Goal: Transaction & Acquisition: Purchase product/service

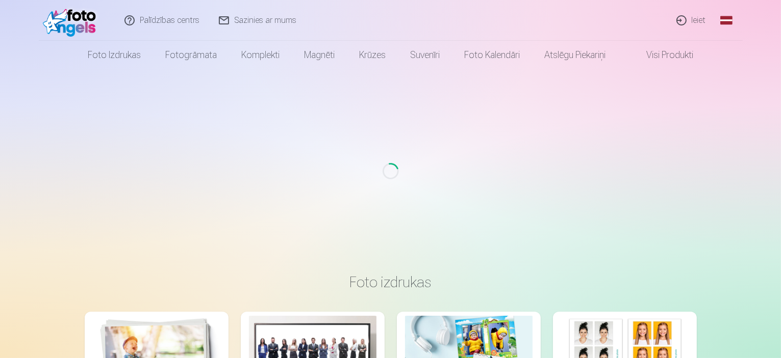
click at [696, 21] on link "Ieiet" at bounding box center [691, 20] width 49 height 41
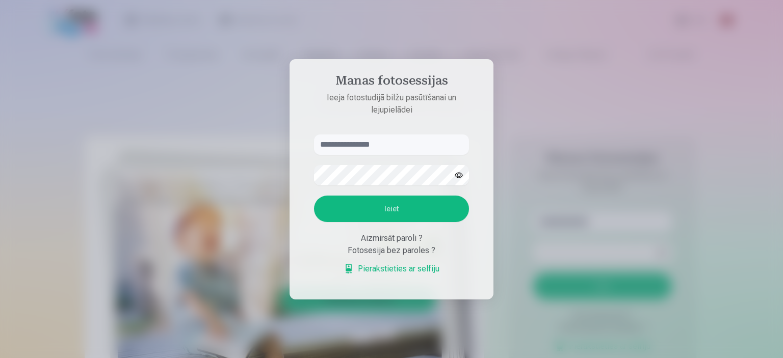
click at [354, 144] on input "text" at bounding box center [391, 145] width 155 height 20
type input "**********"
click at [459, 173] on button "button" at bounding box center [458, 175] width 19 height 19
click at [405, 212] on button "Ieiet" at bounding box center [391, 209] width 155 height 27
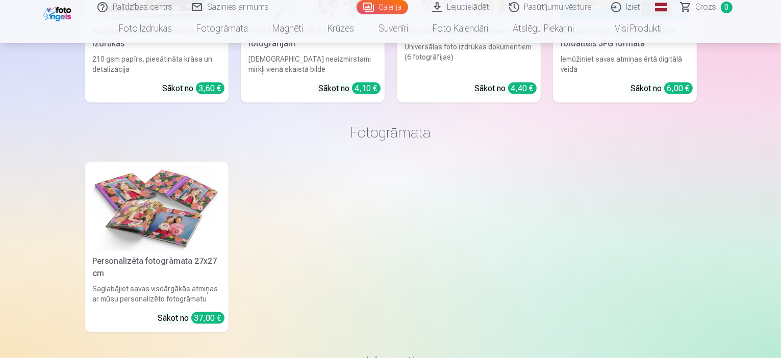
scroll to position [1528, 0]
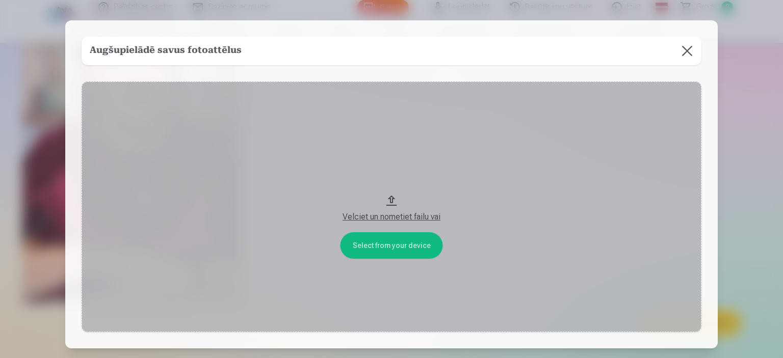
click at [684, 51] on button at bounding box center [687, 51] width 29 height 29
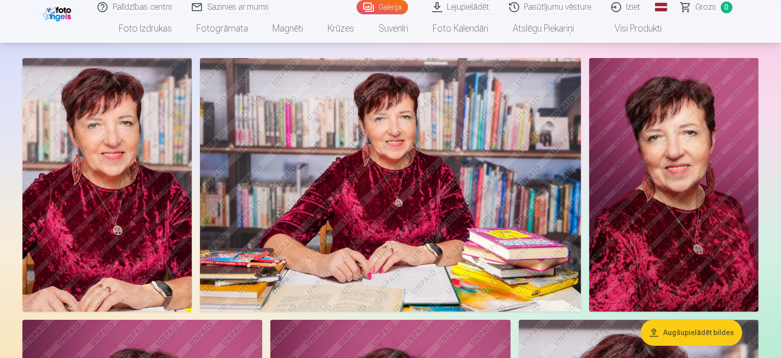
scroll to position [0, 0]
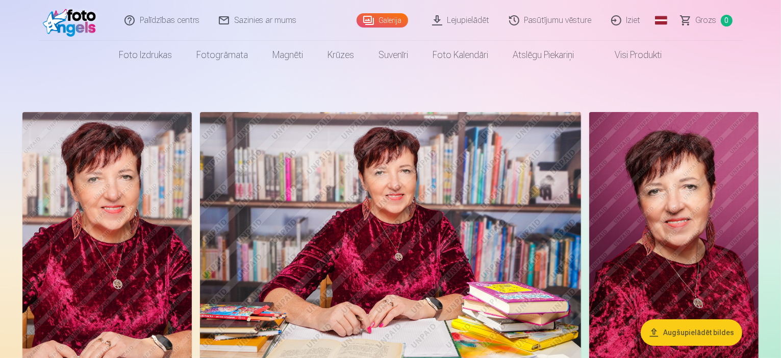
click at [384, 19] on link "Galerija" at bounding box center [382, 20] width 52 height 14
click at [384, 20] on link "Galerija" at bounding box center [382, 20] width 52 height 14
click at [664, 332] on button "Augšupielādēt bildes" at bounding box center [690, 333] width 101 height 27
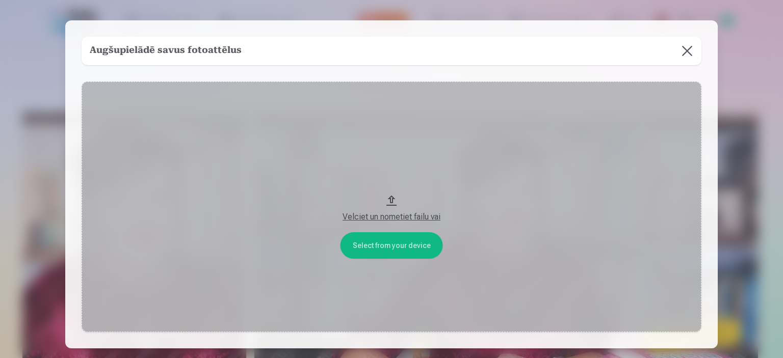
click at [397, 219] on div "Velciet un nometiet failu vai" at bounding box center [392, 217] width 600 height 12
click at [688, 55] on button at bounding box center [687, 51] width 29 height 29
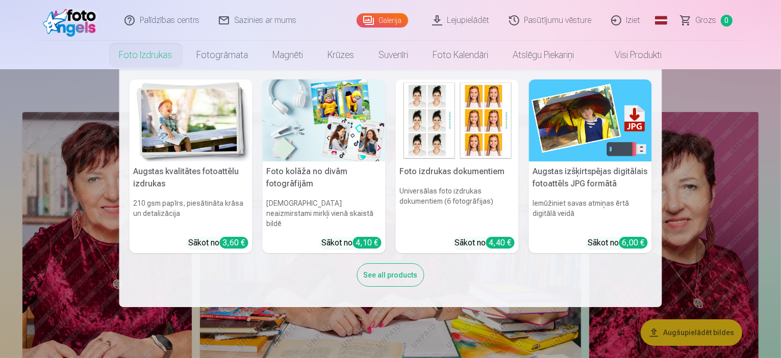
click at [137, 53] on link "Foto izdrukas" at bounding box center [146, 55] width 78 height 29
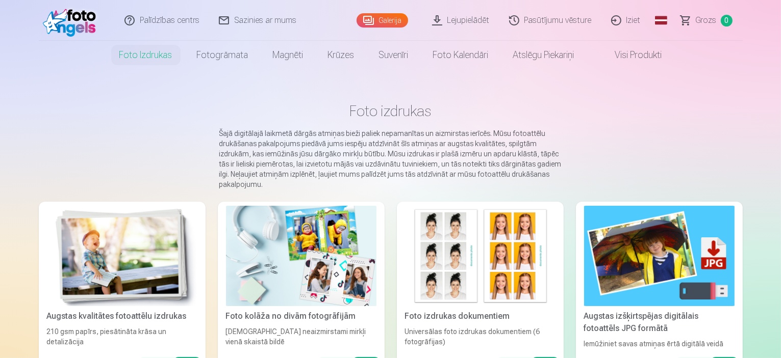
click at [383, 17] on link "Galerija" at bounding box center [382, 20] width 52 height 14
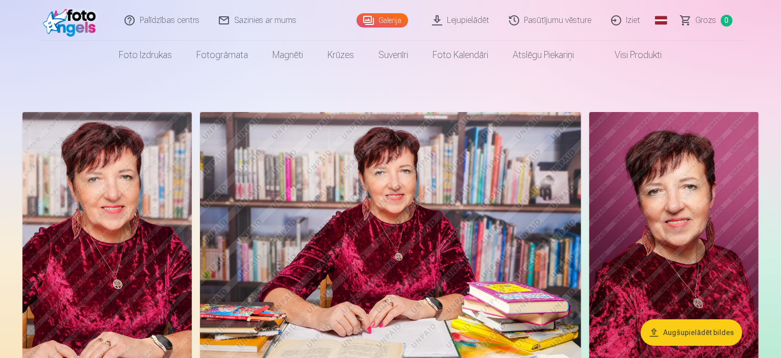
click at [385, 20] on link "Galerija" at bounding box center [382, 20] width 52 height 14
click at [540, 23] on link "Pasūtījumu vēsture" at bounding box center [551, 20] width 102 height 41
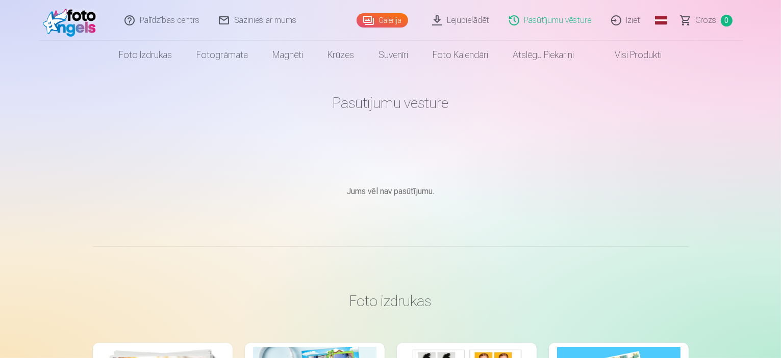
click at [475, 26] on link "Lejupielādēt" at bounding box center [461, 20] width 77 height 41
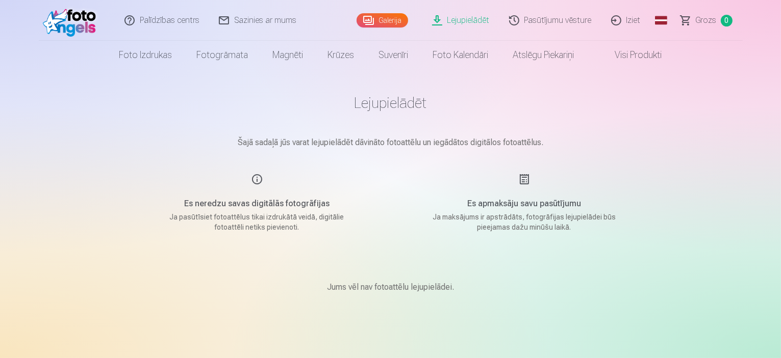
click at [383, 22] on link "Galerija" at bounding box center [382, 20] width 52 height 14
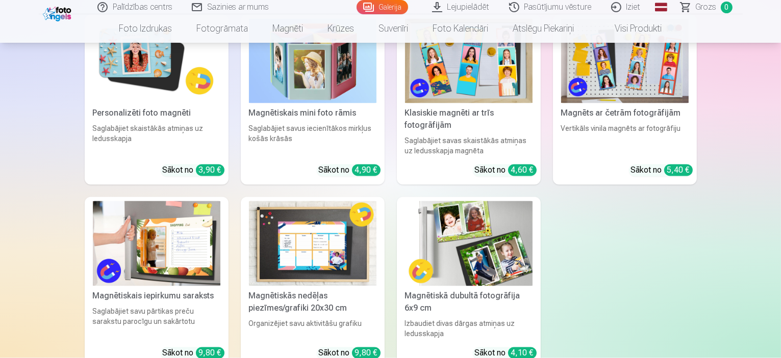
scroll to position [1887, 0]
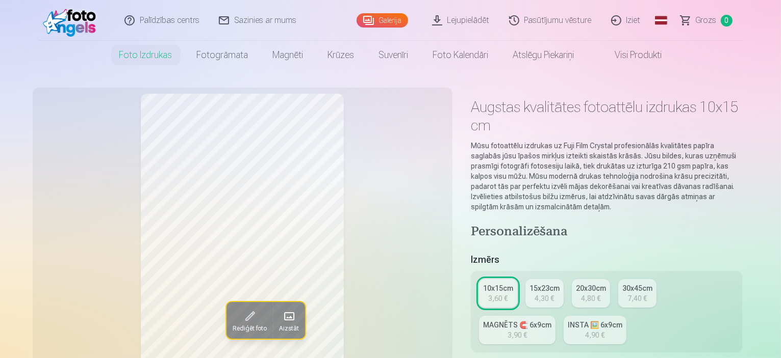
click at [547, 294] on div "4,30 €" at bounding box center [543, 299] width 19 height 10
click at [507, 294] on div "3,60 €" at bounding box center [497, 299] width 19 height 10
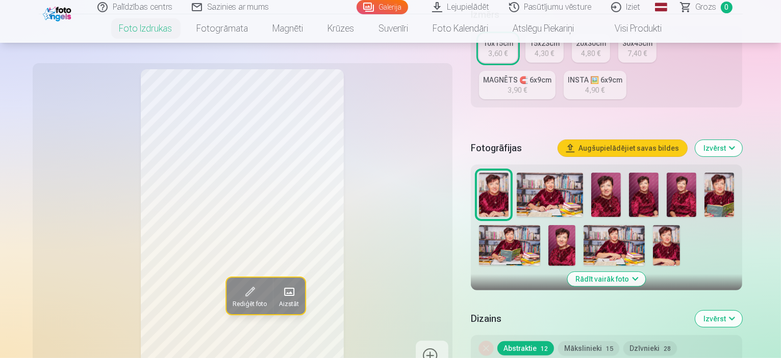
scroll to position [255, 0]
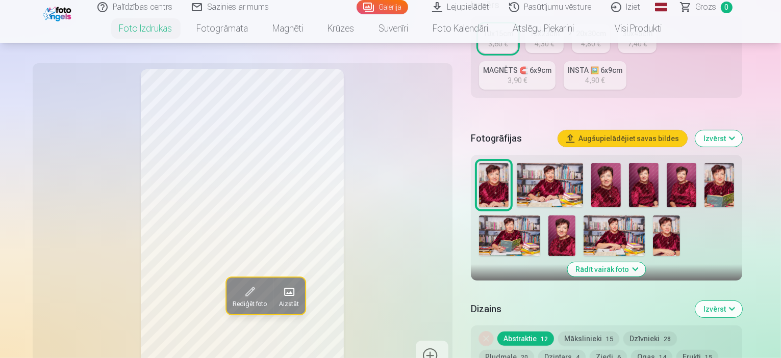
click at [621, 165] on img at bounding box center [606, 185] width 30 height 44
click at [508, 169] on img at bounding box center [494, 185] width 30 height 44
click at [553, 169] on img at bounding box center [550, 185] width 67 height 44
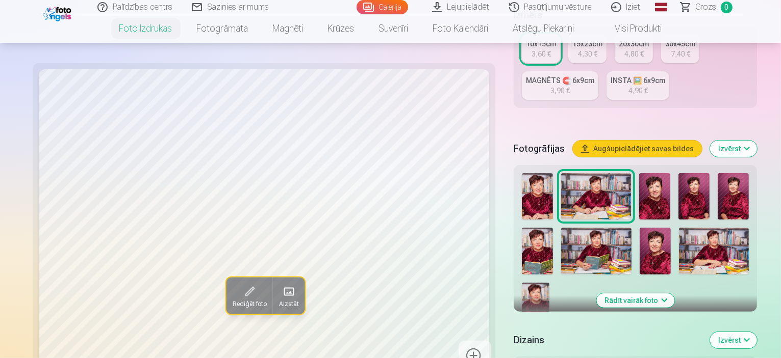
click at [639, 173] on img at bounding box center [654, 196] width 31 height 46
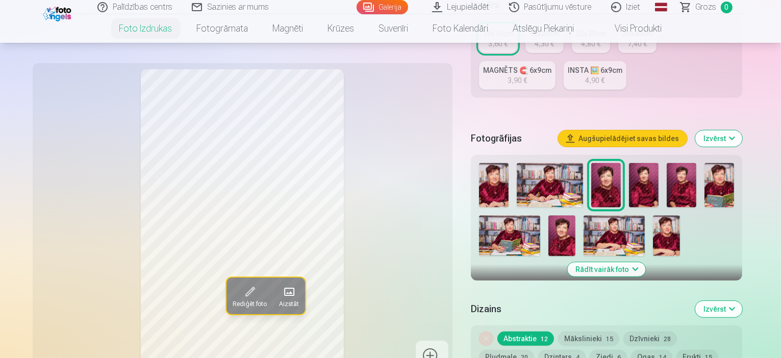
click at [658, 167] on img at bounding box center [644, 185] width 30 height 44
click at [732, 170] on div at bounding box center [607, 209] width 264 height 101
click at [696, 163] on img at bounding box center [681, 185] width 30 height 44
click at [574, 216] on img at bounding box center [561, 236] width 27 height 41
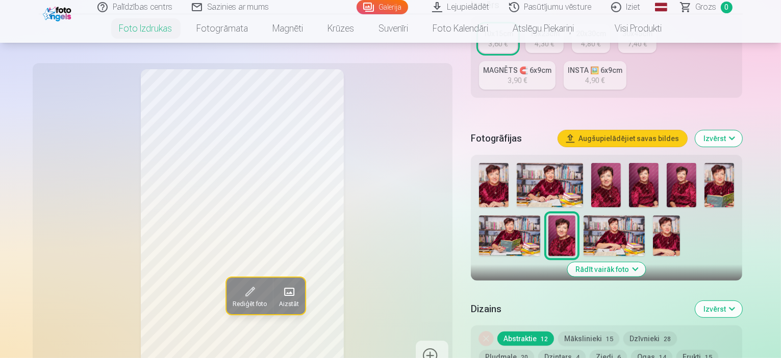
click at [500, 163] on img at bounding box center [494, 185] width 30 height 44
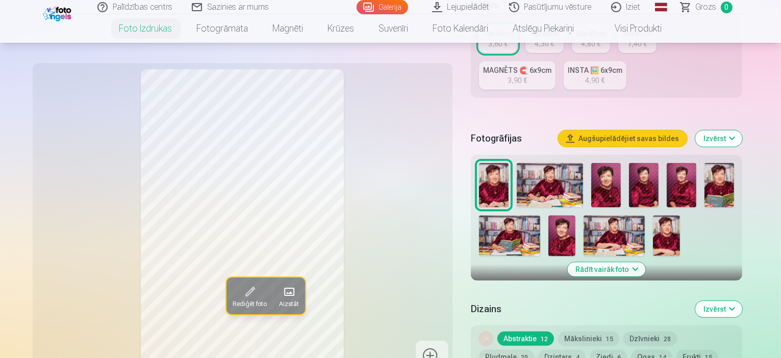
click at [671, 216] on img at bounding box center [666, 236] width 27 height 41
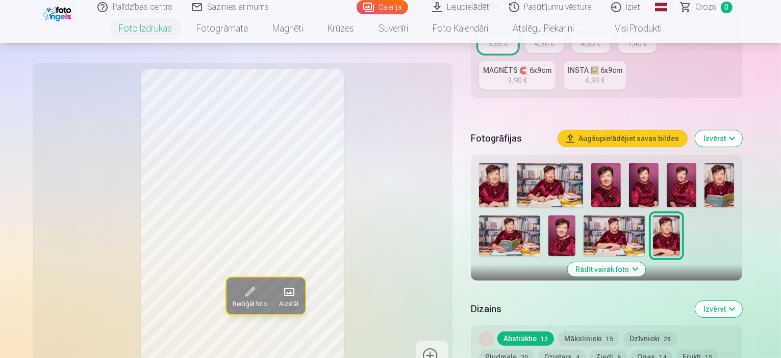
click at [626, 216] on img at bounding box center [613, 236] width 61 height 41
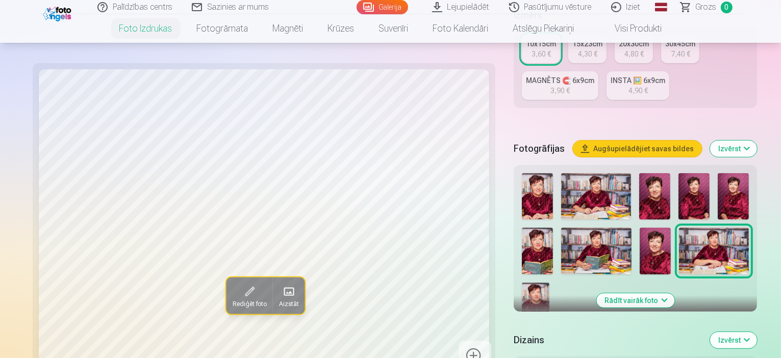
click at [639, 228] on img at bounding box center [654, 251] width 31 height 47
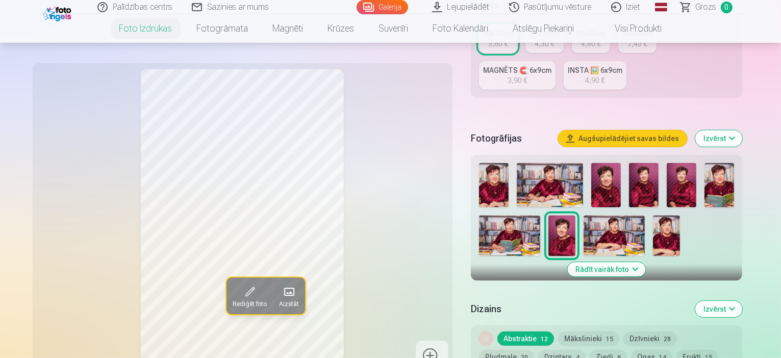
click at [621, 165] on img at bounding box center [606, 185] width 30 height 44
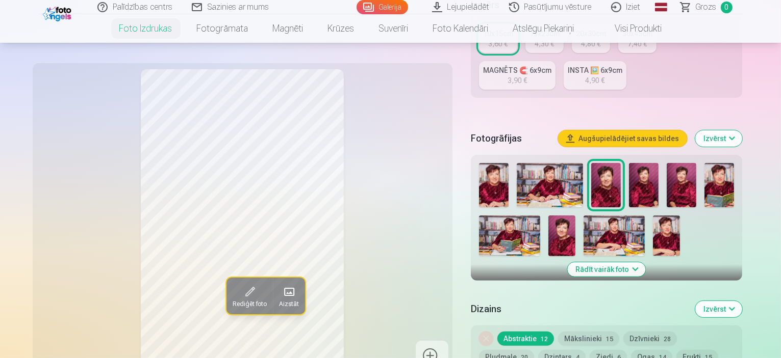
click at [658, 164] on img at bounding box center [644, 185] width 30 height 44
click at [696, 163] on img at bounding box center [681, 185] width 30 height 44
click at [734, 165] on img at bounding box center [719, 185] width 30 height 44
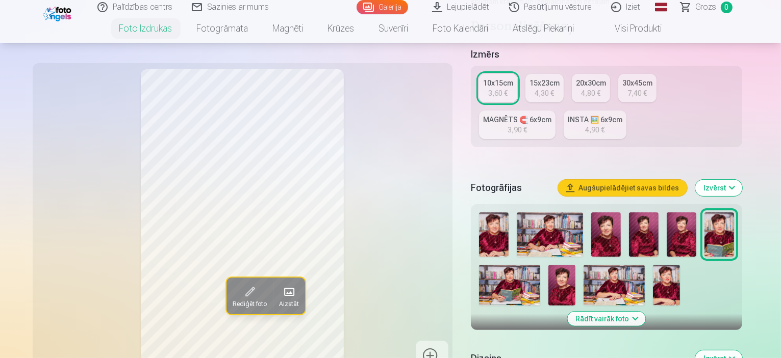
scroll to position [204, 0]
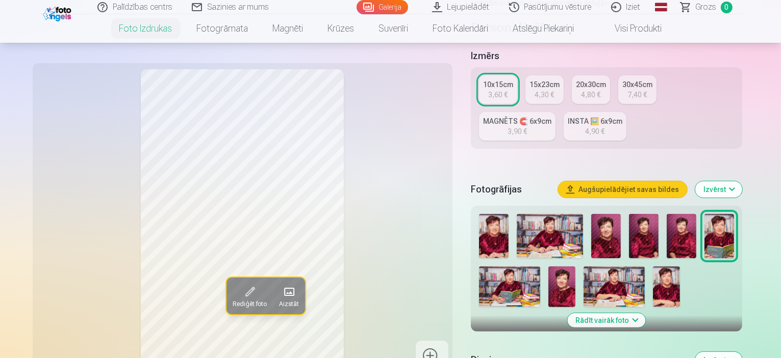
click at [510, 277] on img at bounding box center [509, 287] width 61 height 41
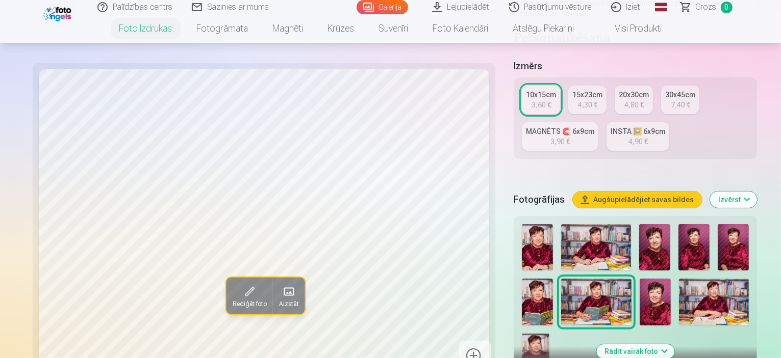
click at [661, 86] on link "30x45cm 7,40 €" at bounding box center [680, 100] width 38 height 29
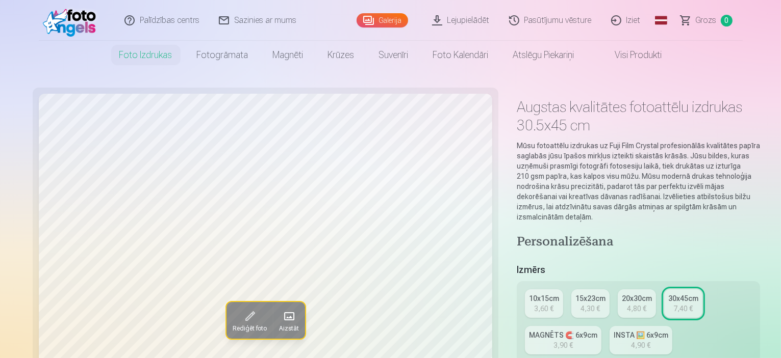
click at [627, 304] on div "4,80 €" at bounding box center [636, 309] width 19 height 10
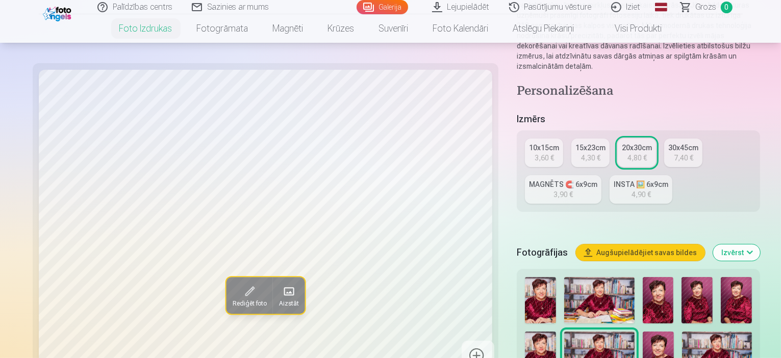
scroll to position [153, 0]
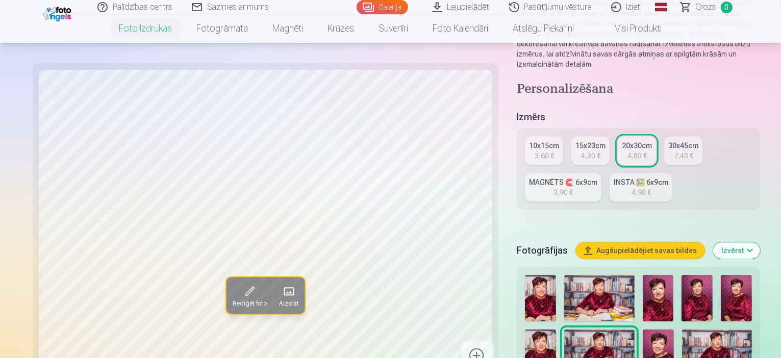
click at [639, 243] on button "Augšupielādējiet savas bildes" at bounding box center [640, 251] width 129 height 16
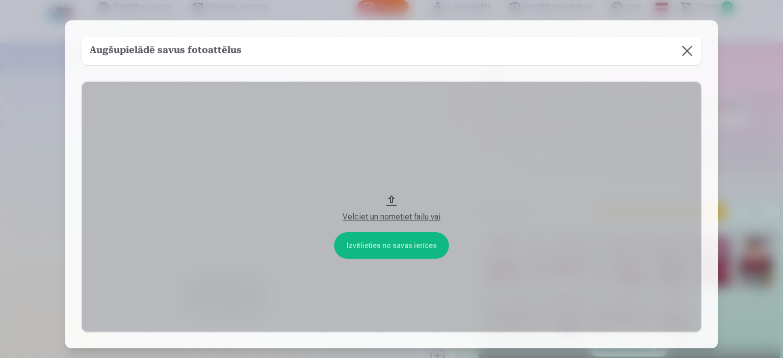
click at [403, 249] on button "Velciet un nometiet failu vai" at bounding box center [392, 207] width 620 height 251
click at [688, 53] on button at bounding box center [687, 51] width 29 height 29
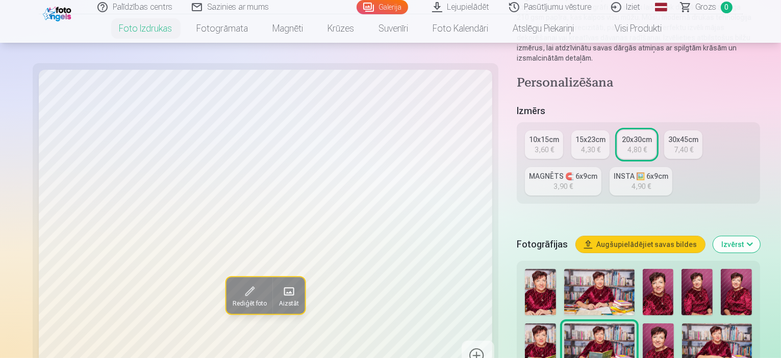
scroll to position [204, 0]
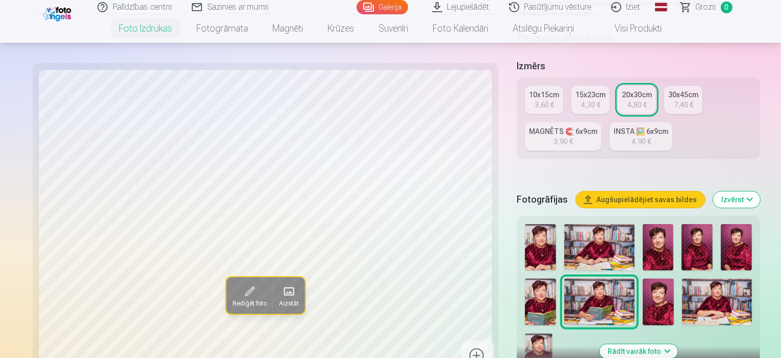
click at [609, 345] on button "Rādīt vairāk foto" at bounding box center [638, 352] width 78 height 14
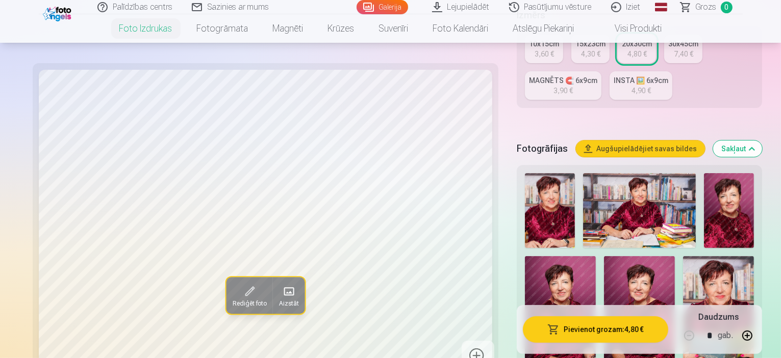
scroll to position [102, 0]
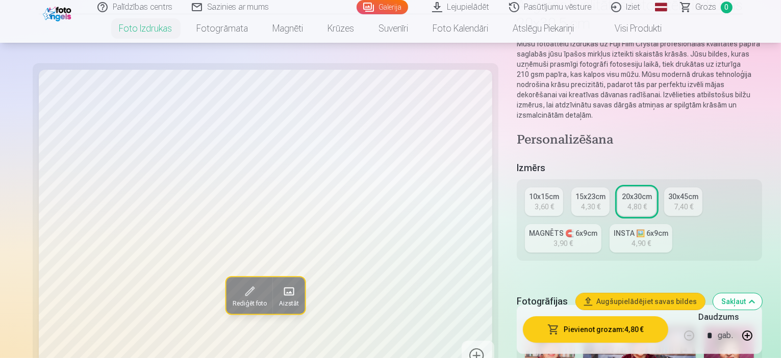
click at [575, 192] on div "15x23cm" at bounding box center [590, 197] width 30 height 10
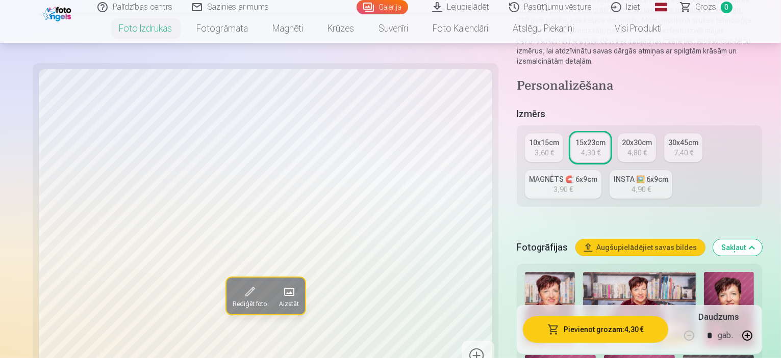
scroll to position [204, 0]
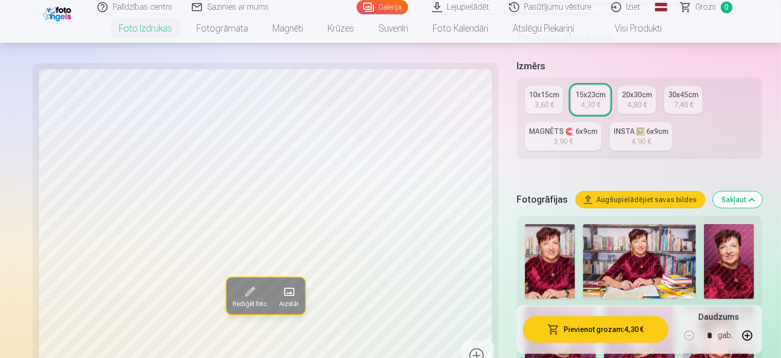
click at [528, 224] on img at bounding box center [550, 261] width 50 height 75
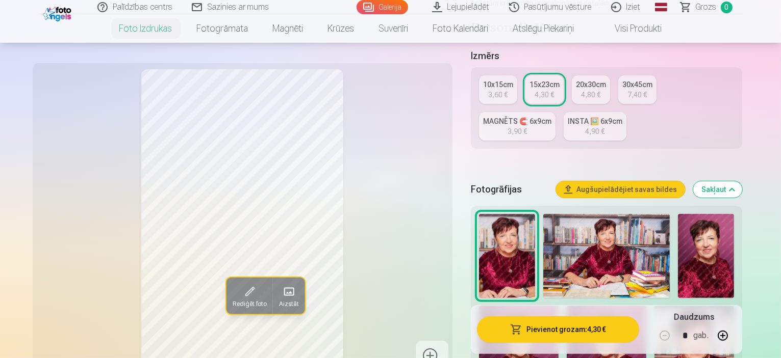
click at [507, 90] on div "3,60 €" at bounding box center [497, 95] width 19 height 10
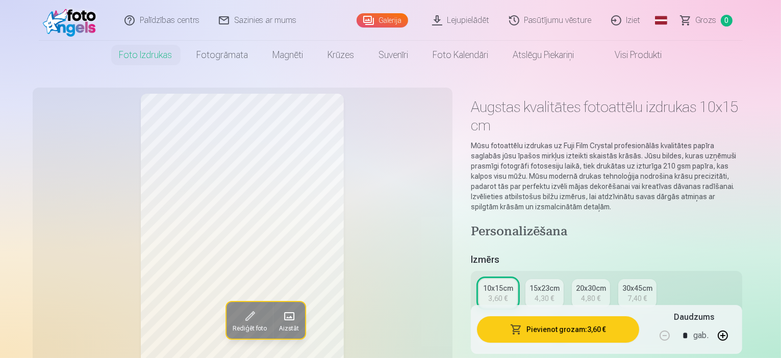
click at [559, 334] on button "Pievienot grozam : 3,60 €" at bounding box center [558, 330] width 163 height 27
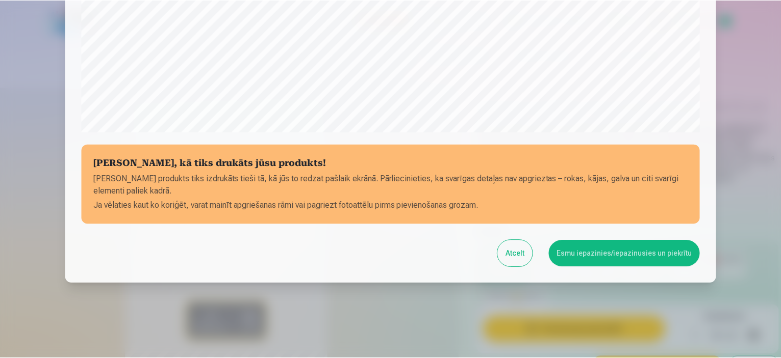
scroll to position [375, 0]
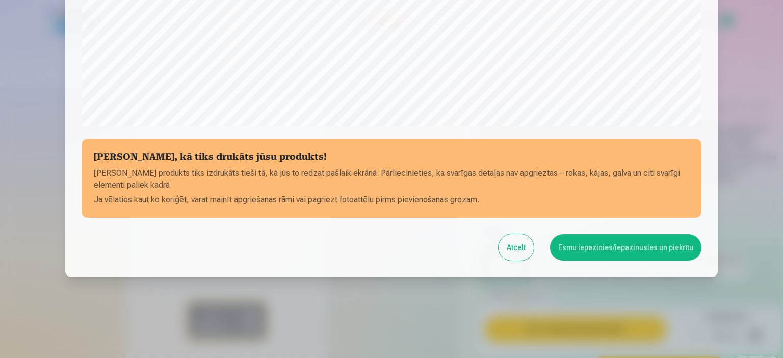
click at [520, 254] on button "Atcelt" at bounding box center [516, 248] width 35 height 27
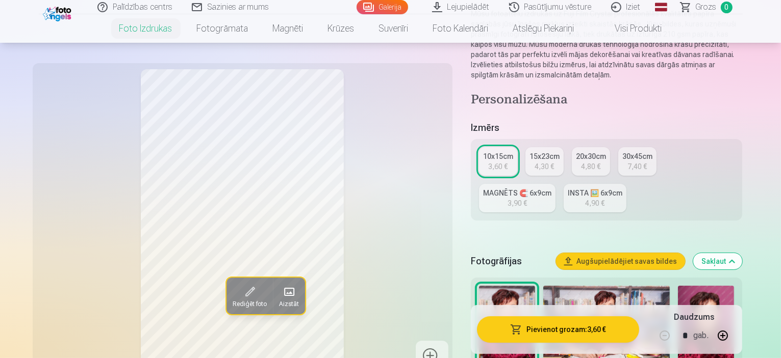
scroll to position [153, 0]
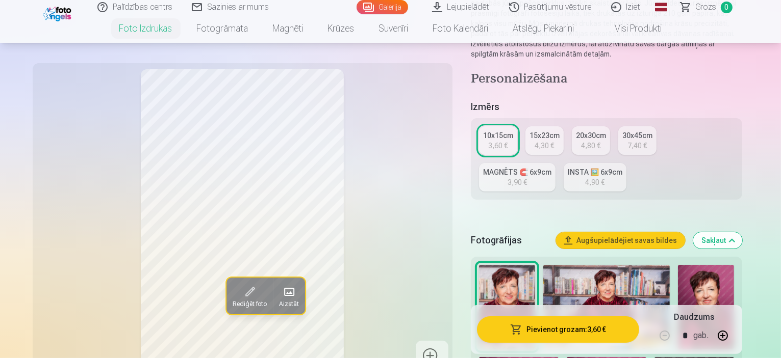
click at [580, 265] on img at bounding box center [606, 307] width 126 height 84
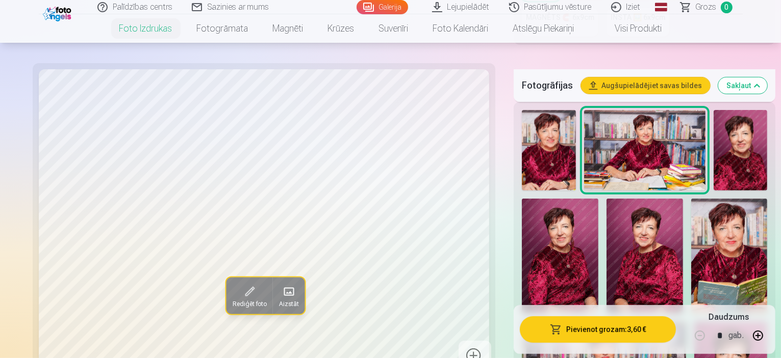
scroll to position [357, 0]
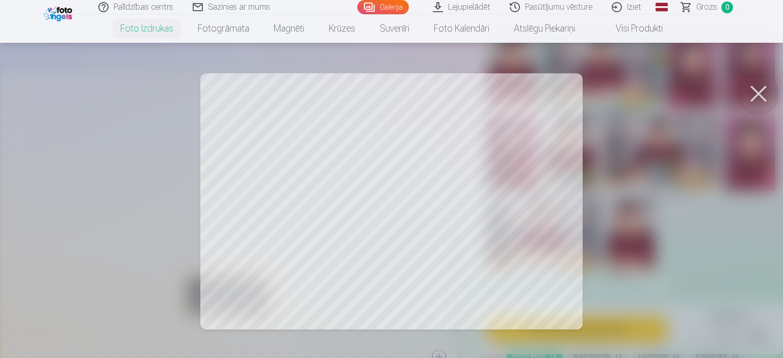
click at [758, 97] on button at bounding box center [758, 93] width 41 height 41
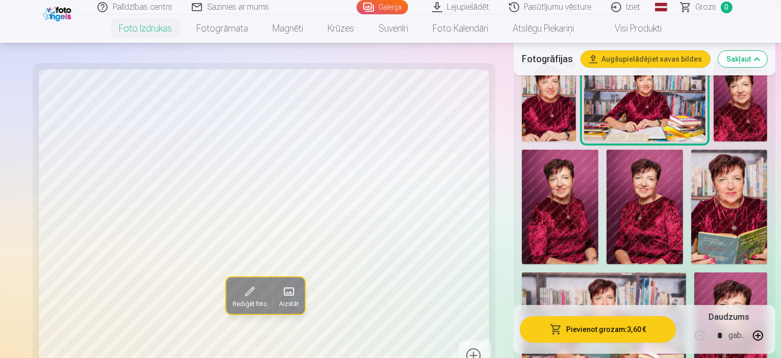
click at [653, 273] on img at bounding box center [604, 328] width 164 height 110
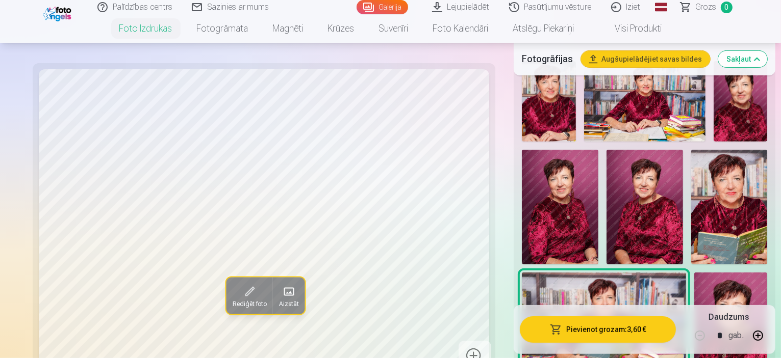
click at [691, 166] on img at bounding box center [729, 207] width 76 height 115
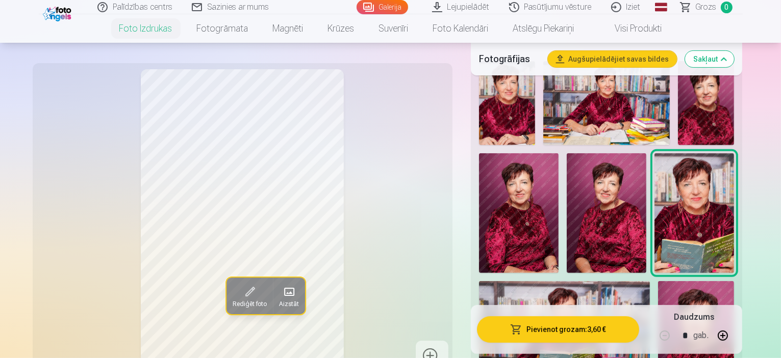
click at [734, 281] on img at bounding box center [696, 338] width 76 height 114
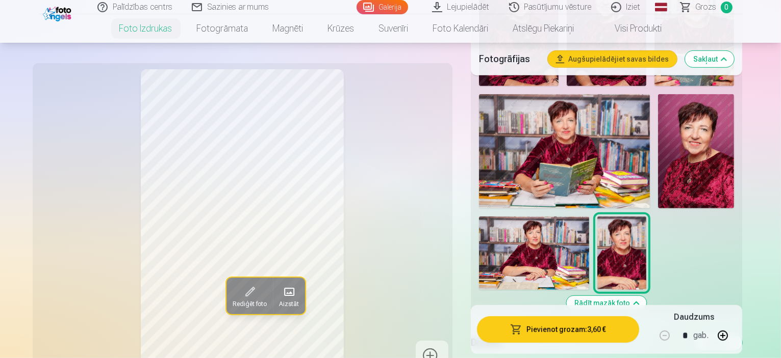
scroll to position [612, 0]
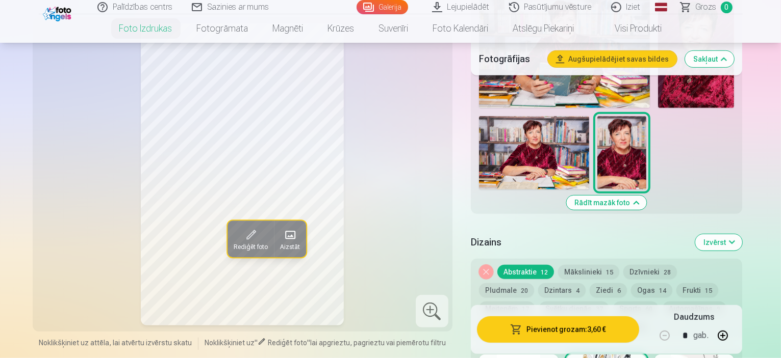
scroll to position [663, 0]
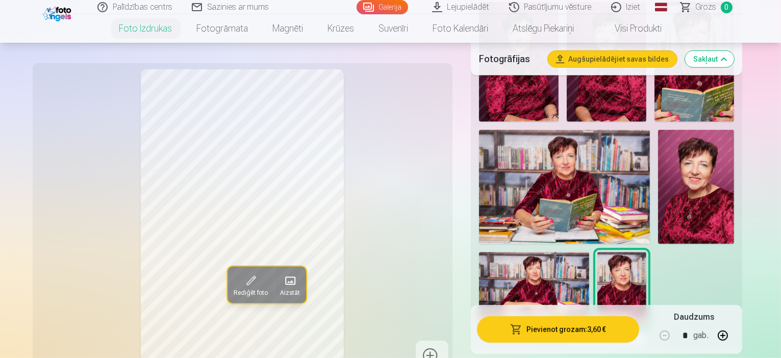
scroll to position [510, 0]
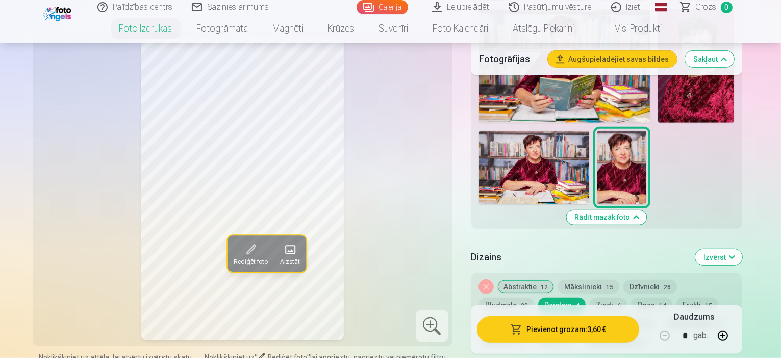
scroll to position [612, 0]
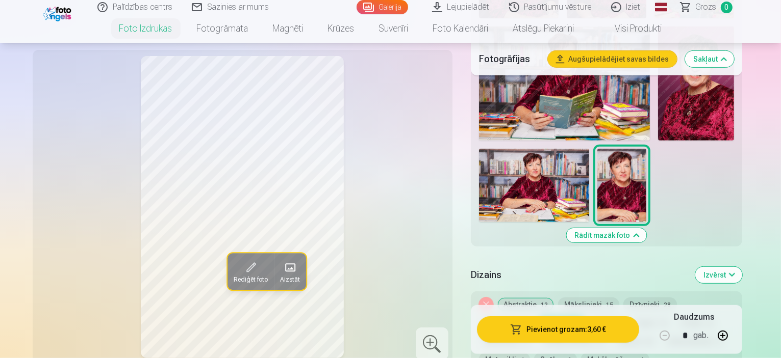
click at [589, 316] on button "Ziedi 6" at bounding box center [607, 323] width 37 height 14
click at [539, 334] on button "Svētku dienās 37" at bounding box center [574, 341] width 70 height 14
click at [535, 334] on button "Meitenēm 17" at bounding box center [507, 341] width 56 height 14
click at [526, 298] on button "Abstraktie 12" at bounding box center [525, 305] width 57 height 14
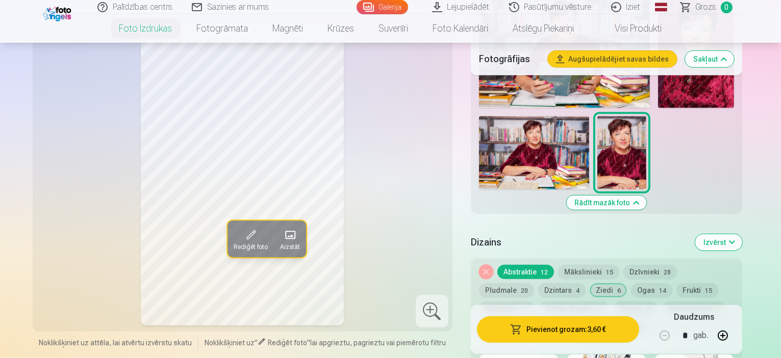
scroll to position [663, 0]
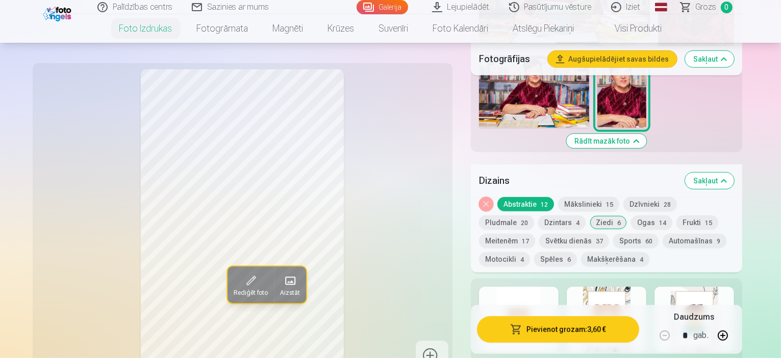
scroll to position [816, 0]
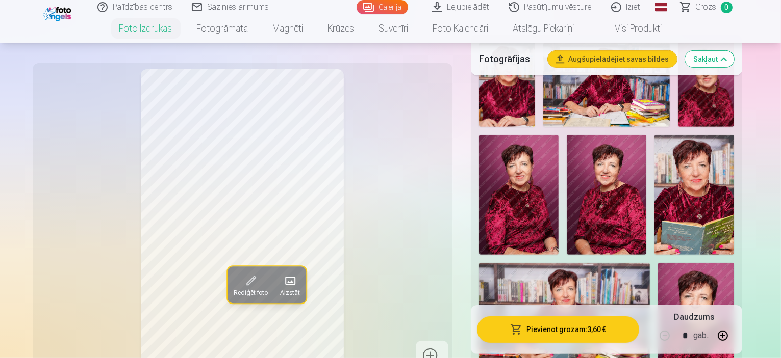
scroll to position [357, 0]
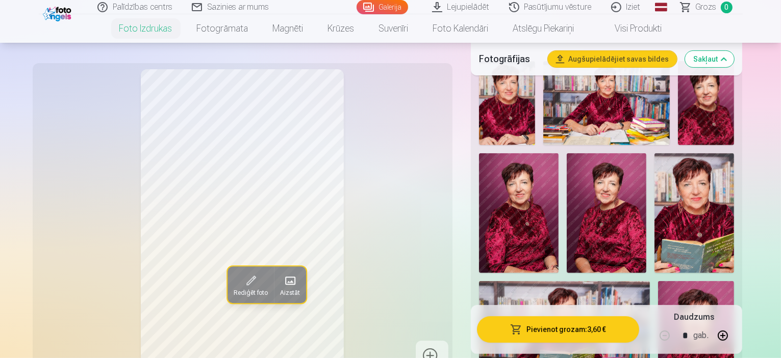
click at [734, 281] on img at bounding box center [696, 338] width 76 height 114
click at [567, 157] on img at bounding box center [607, 213] width 80 height 120
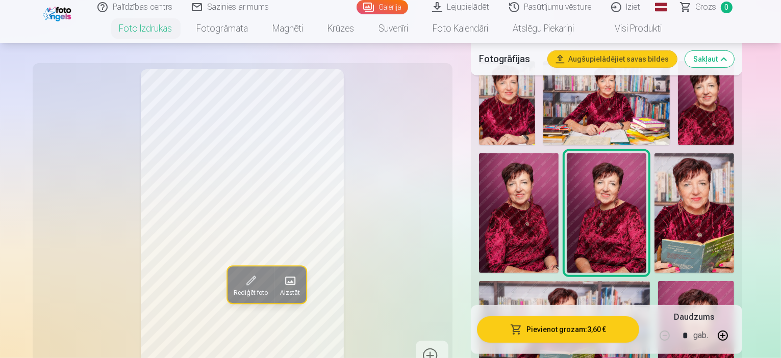
click at [654, 155] on img at bounding box center [694, 212] width 80 height 119
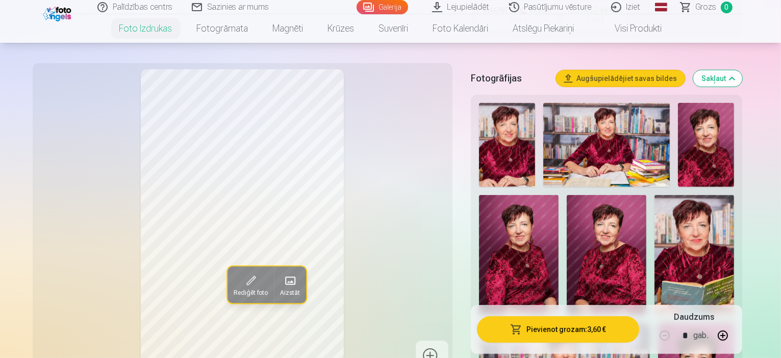
scroll to position [255, 0]
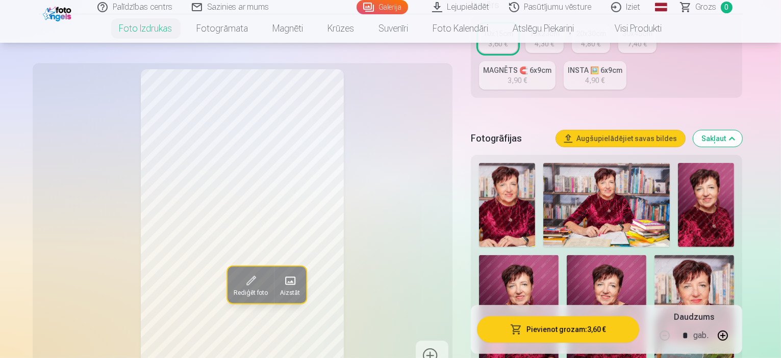
click at [523, 184] on img at bounding box center [507, 205] width 56 height 84
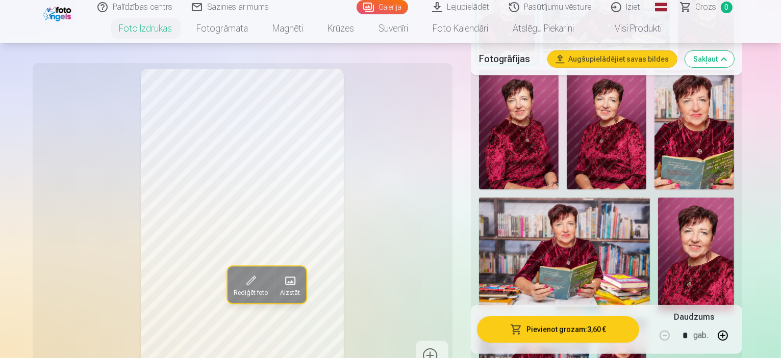
scroll to position [459, 0]
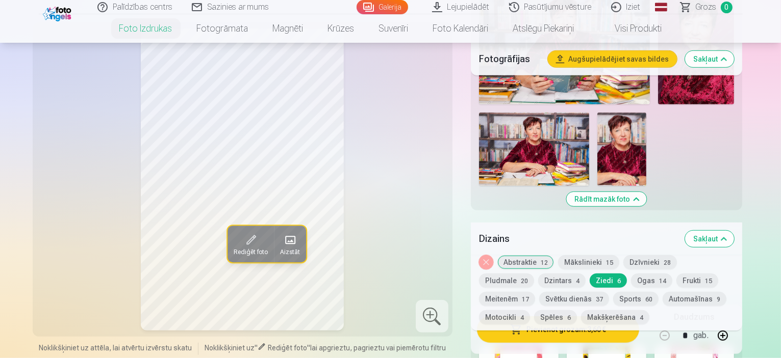
scroll to position [714, 0]
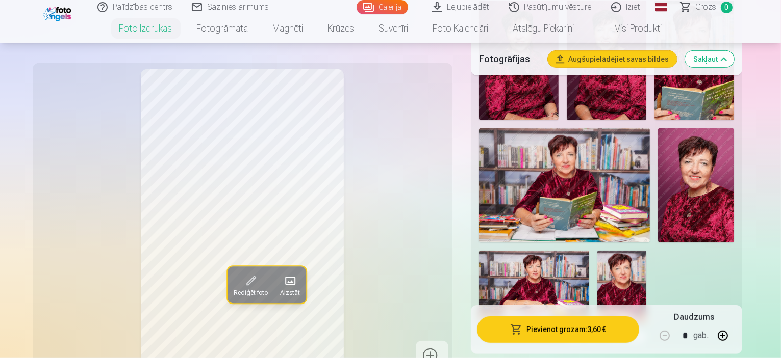
scroll to position [612, 0]
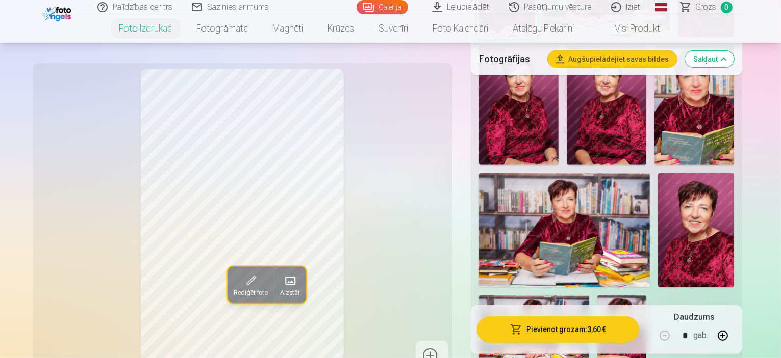
scroll to position [459, 0]
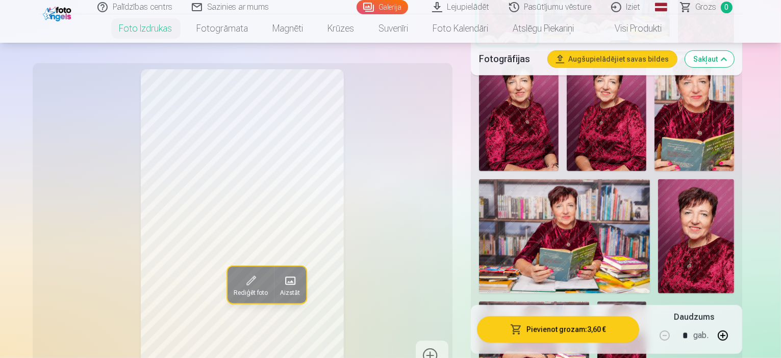
click at [616, 302] on img at bounding box center [621, 338] width 49 height 73
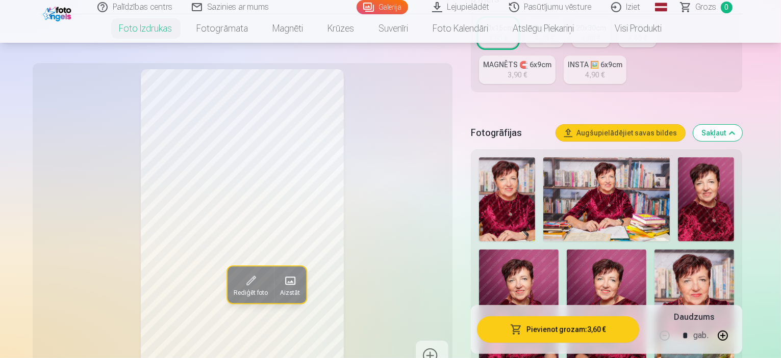
scroll to position [255, 0]
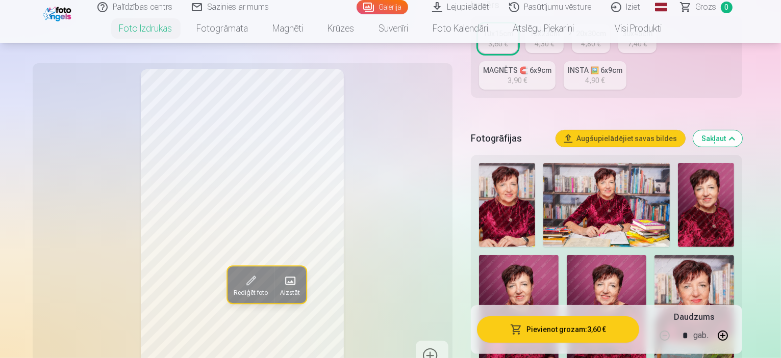
click at [679, 181] on img at bounding box center [706, 205] width 56 height 84
click at [513, 177] on img at bounding box center [507, 205] width 56 height 84
click at [694, 172] on img at bounding box center [706, 205] width 56 height 84
click at [523, 185] on img at bounding box center [507, 205] width 56 height 84
click at [687, 185] on img at bounding box center [706, 205] width 56 height 84
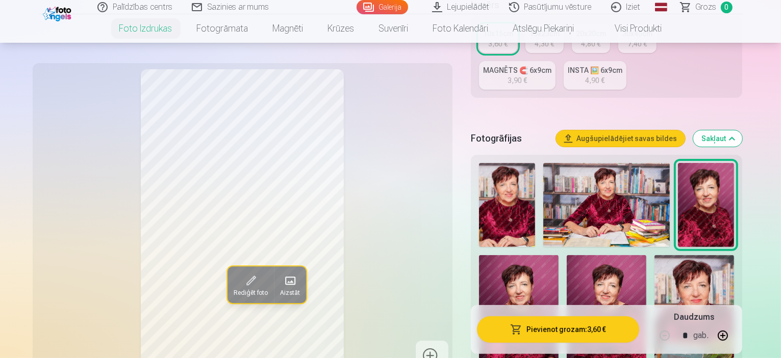
click at [516, 186] on img at bounding box center [507, 205] width 56 height 84
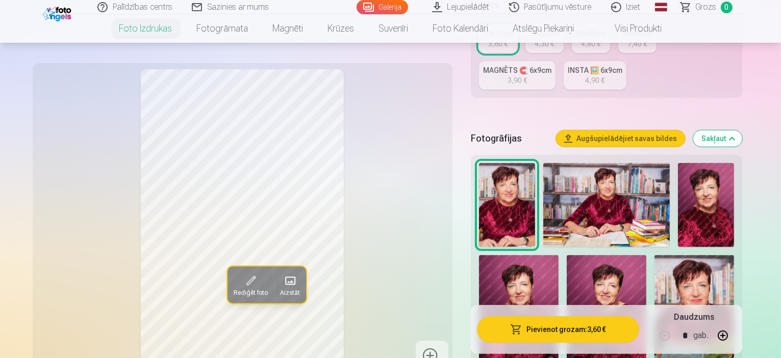
click at [590, 177] on img at bounding box center [606, 205] width 126 height 84
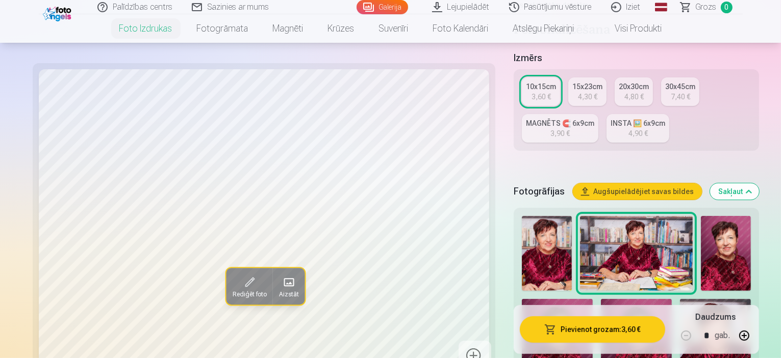
scroll to position [204, 0]
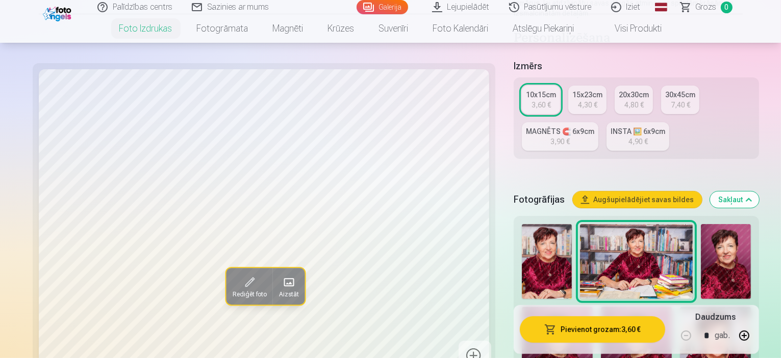
click at [578, 100] on div "4,30 €" at bounding box center [587, 105] width 19 height 10
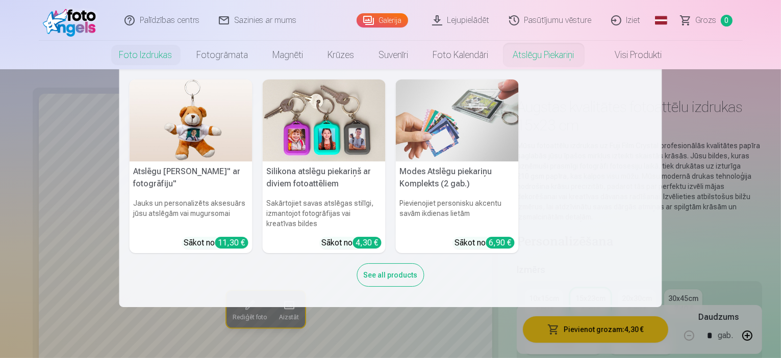
click at [682, 213] on nav "Atslēgu piekariņš Lācītis" ar fotogrāfiju" Jauks un personalizēts aksesuārs jūs…" at bounding box center [390, 188] width 781 height 238
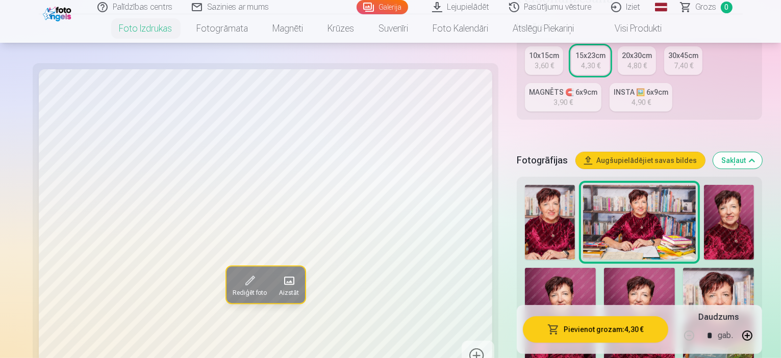
scroll to position [255, 0]
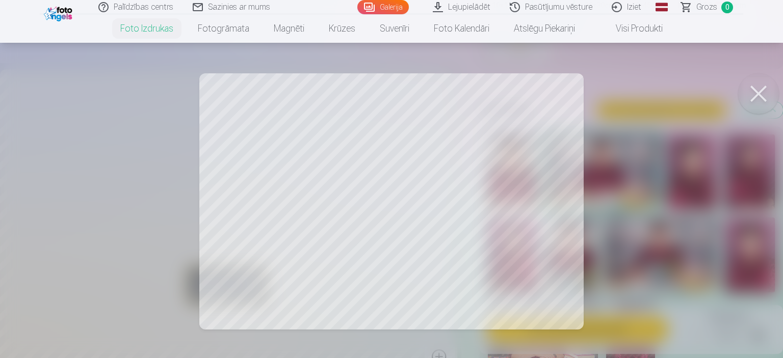
click at [754, 94] on button at bounding box center [758, 93] width 41 height 41
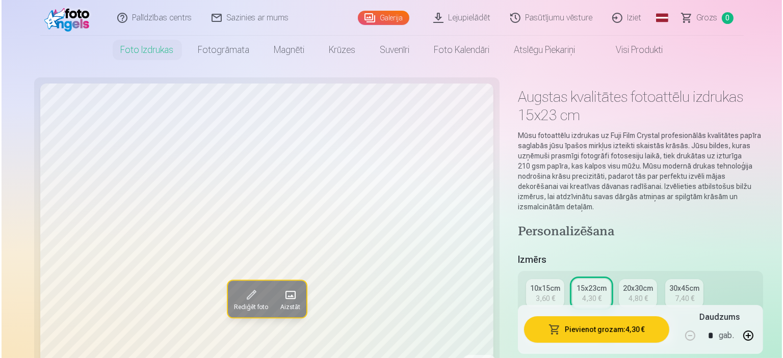
scroll to position [0, 0]
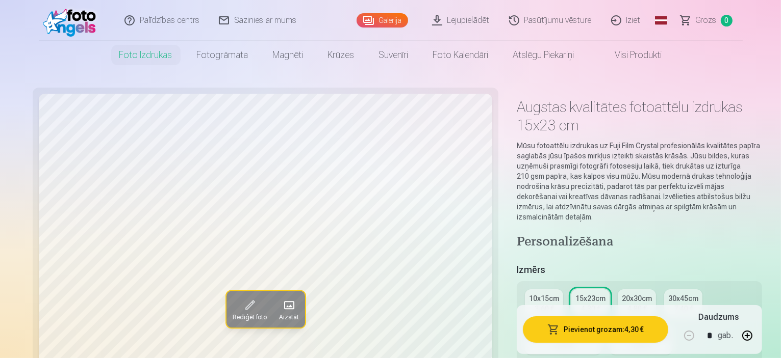
click at [529, 294] on div "10x15cm" at bounding box center [544, 299] width 30 height 10
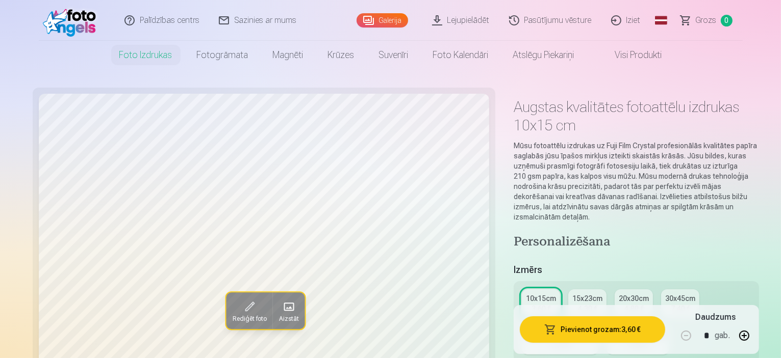
click at [586, 331] on button "Pievienot grozam : 3,60 €" at bounding box center [592, 330] width 145 height 27
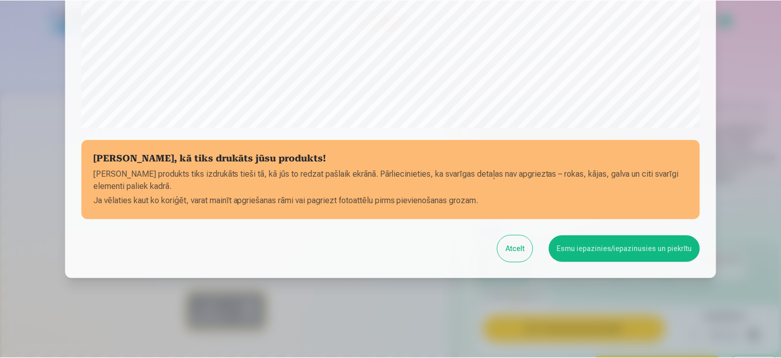
scroll to position [375, 0]
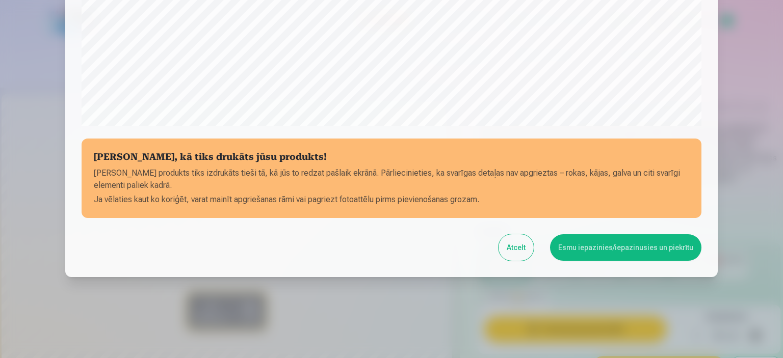
click at [586, 246] on button "Esmu iepazinies/iepazinusies un piekrītu" at bounding box center [625, 248] width 151 height 27
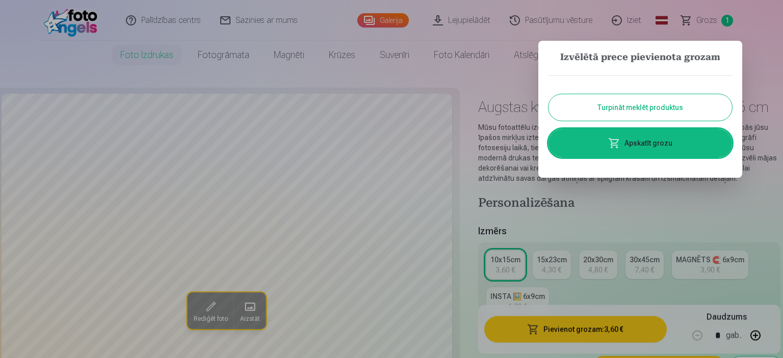
click at [619, 110] on button "Turpināt meklēt produktus" at bounding box center [641, 107] width 184 height 27
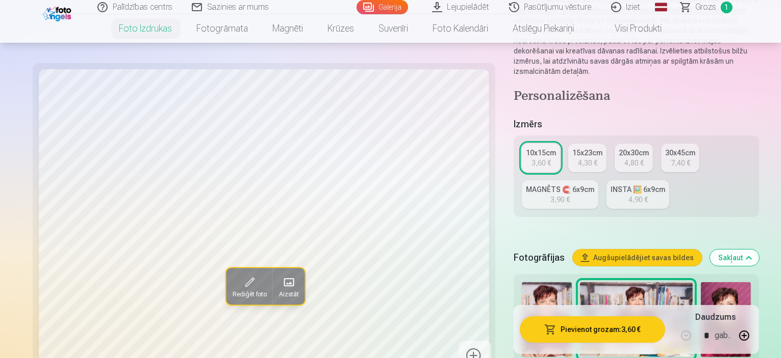
scroll to position [306, 0]
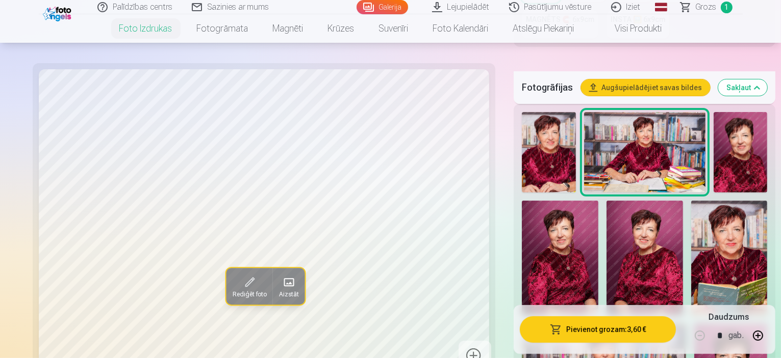
click at [713, 138] on img at bounding box center [740, 152] width 54 height 81
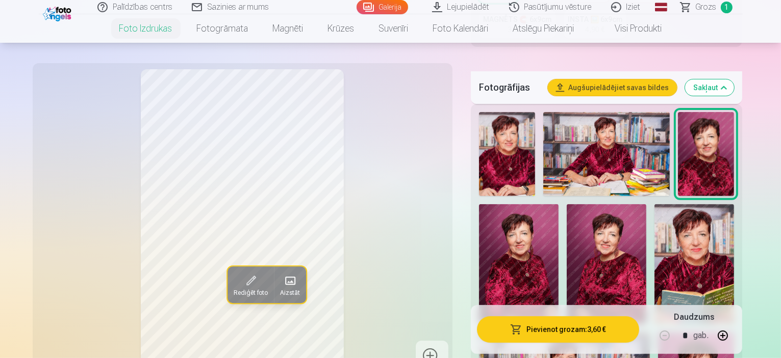
click at [558, 204] on img at bounding box center [519, 264] width 80 height 120
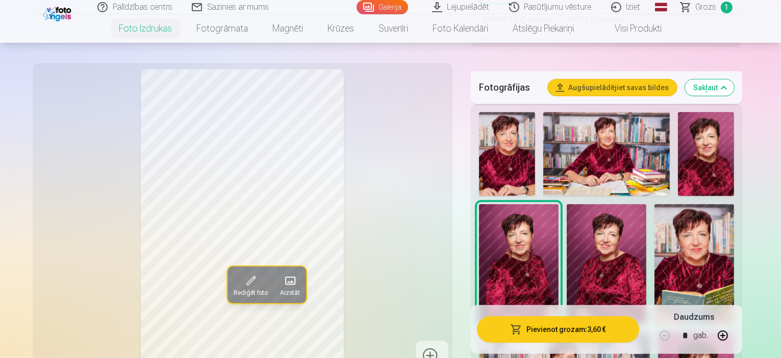
click at [567, 220] on img at bounding box center [607, 264] width 80 height 120
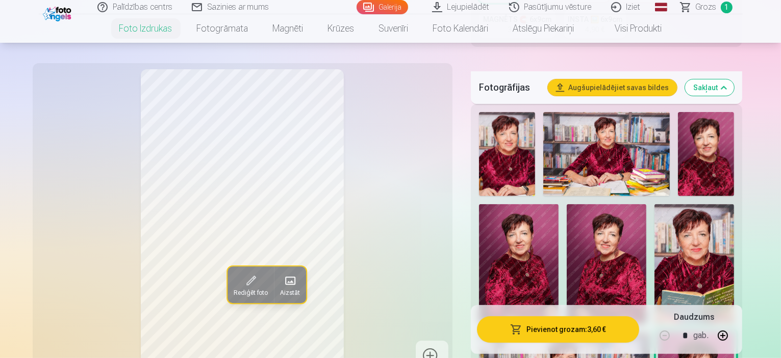
click at [501, 132] on img at bounding box center [507, 154] width 56 height 84
click at [512, 138] on img at bounding box center [507, 154] width 56 height 84
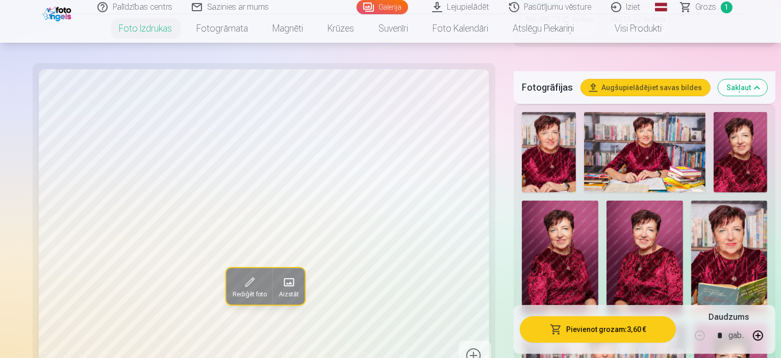
click at [606, 126] on img at bounding box center [644, 152] width 121 height 81
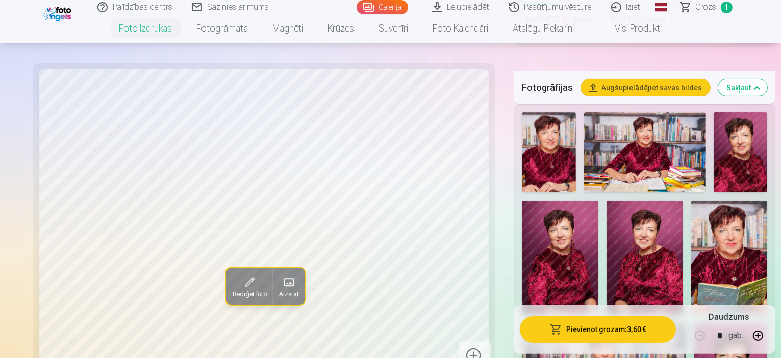
click at [597, 119] on img at bounding box center [644, 152] width 121 height 81
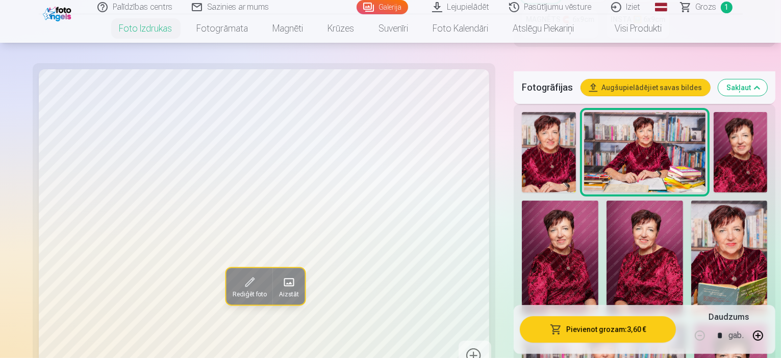
click at [606, 205] on img at bounding box center [644, 258] width 76 height 115
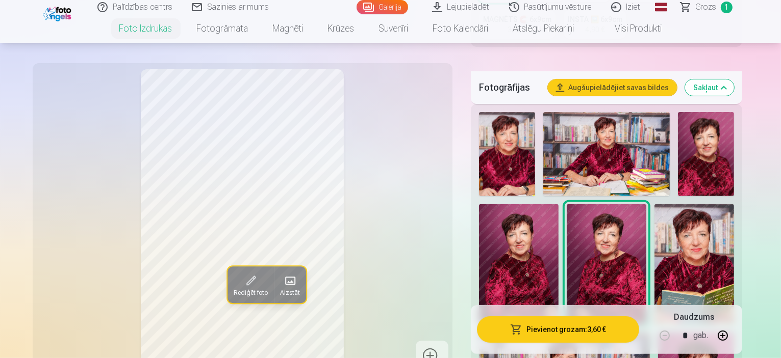
click at [654, 204] on img at bounding box center [694, 263] width 80 height 119
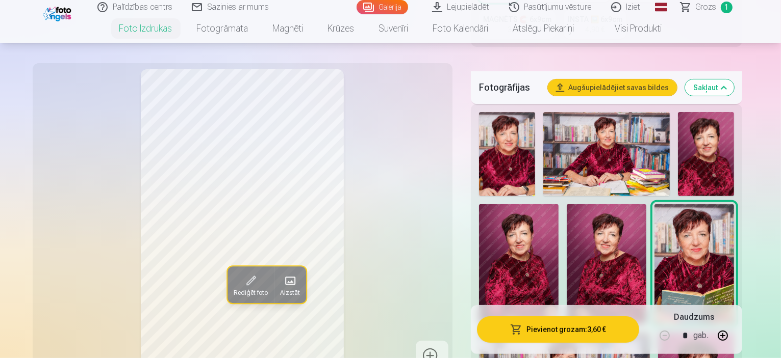
click at [504, 138] on img at bounding box center [507, 154] width 56 height 84
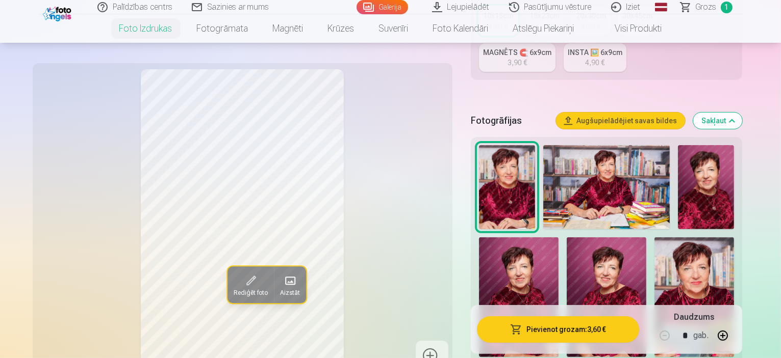
scroll to position [255, 0]
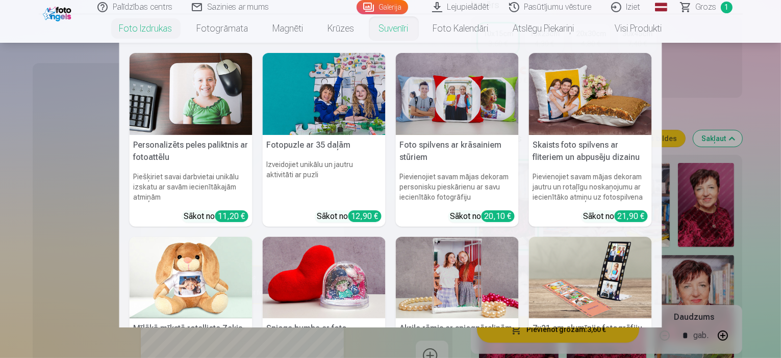
click at [696, 74] on nav "Personalizēts peles paliktnis ar fotoattēlu Piešķiriet savai darbvietai unikālu…" at bounding box center [390, 185] width 781 height 285
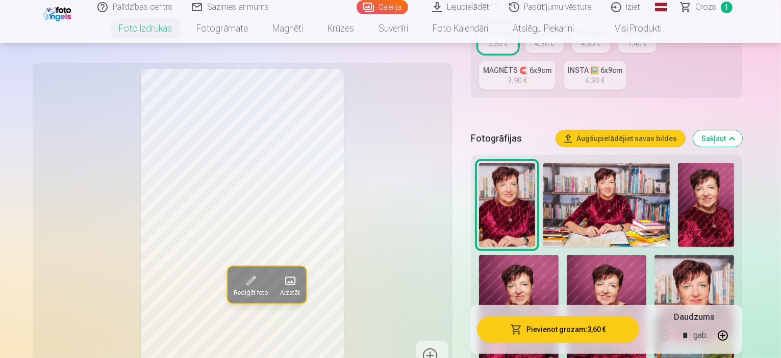
click at [693, 195] on img at bounding box center [706, 205] width 56 height 84
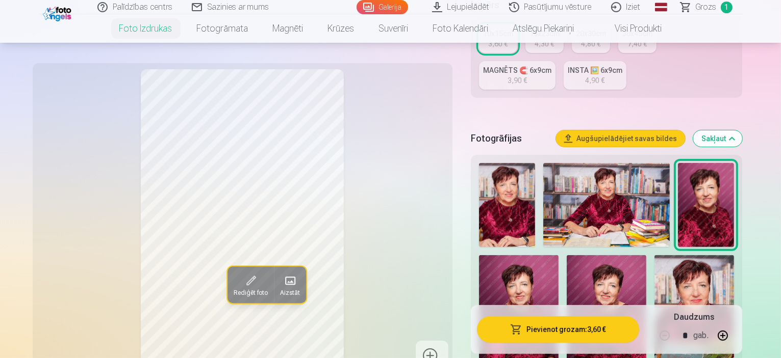
click at [558, 255] on img at bounding box center [519, 315] width 80 height 120
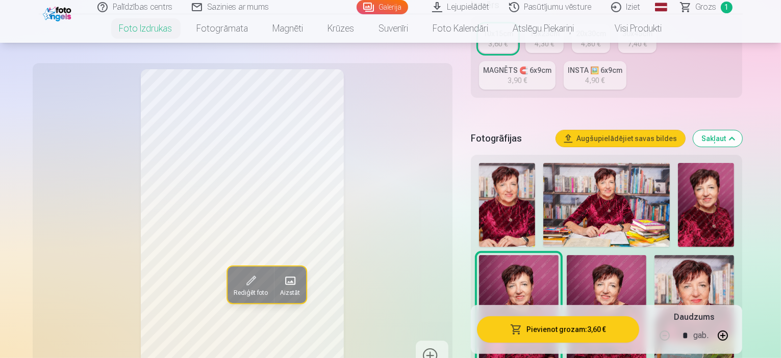
click at [567, 271] on img at bounding box center [607, 315] width 80 height 120
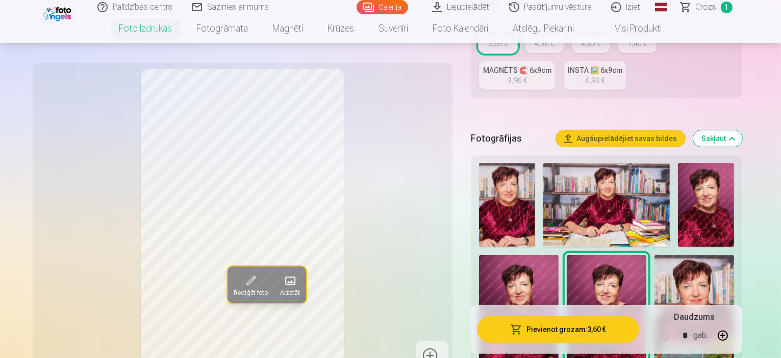
click at [654, 255] on img at bounding box center [694, 314] width 80 height 119
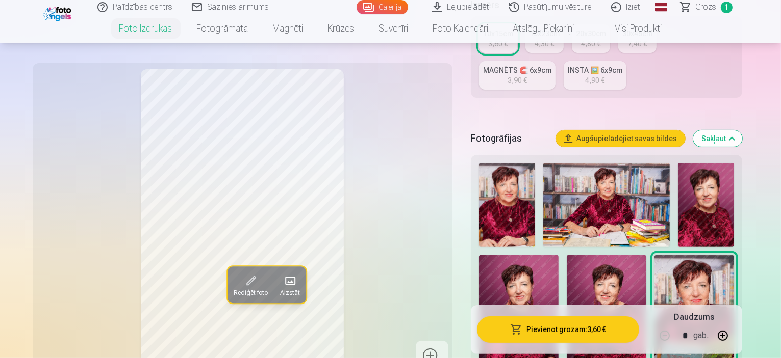
click at [513, 192] on img at bounding box center [507, 205] width 56 height 84
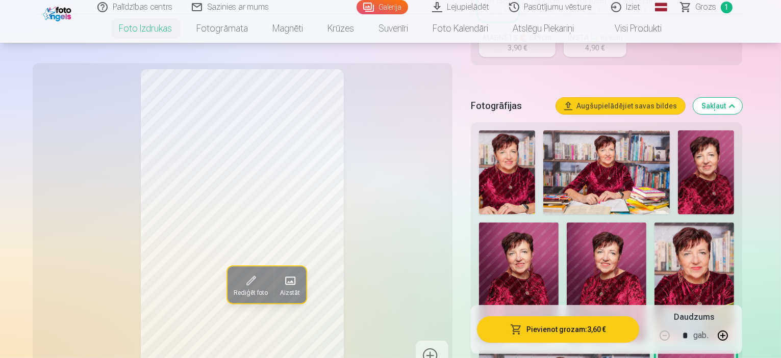
scroll to position [306, 0]
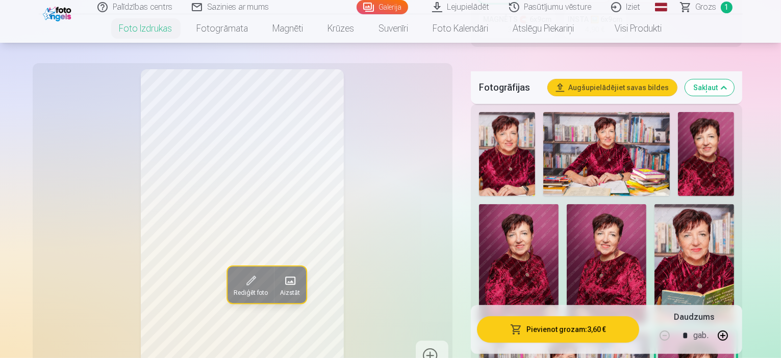
click at [513, 134] on img at bounding box center [507, 154] width 56 height 84
click at [567, 204] on img at bounding box center [607, 264] width 80 height 120
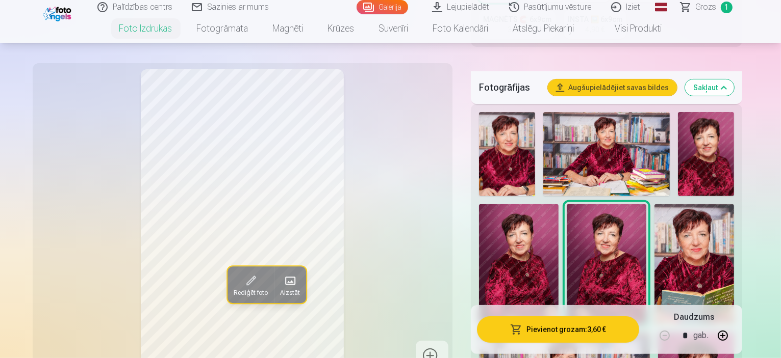
click at [696, 139] on img at bounding box center [706, 154] width 56 height 84
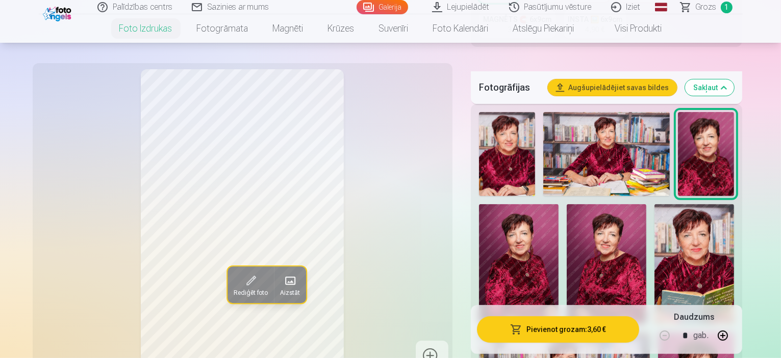
click at [558, 204] on img at bounding box center [519, 264] width 80 height 120
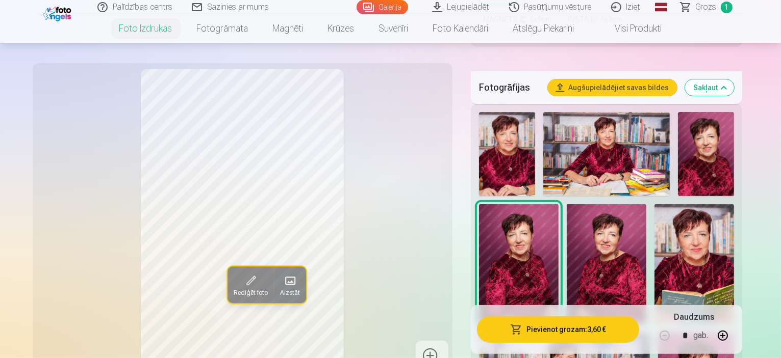
click at [512, 138] on img at bounding box center [507, 154] width 56 height 84
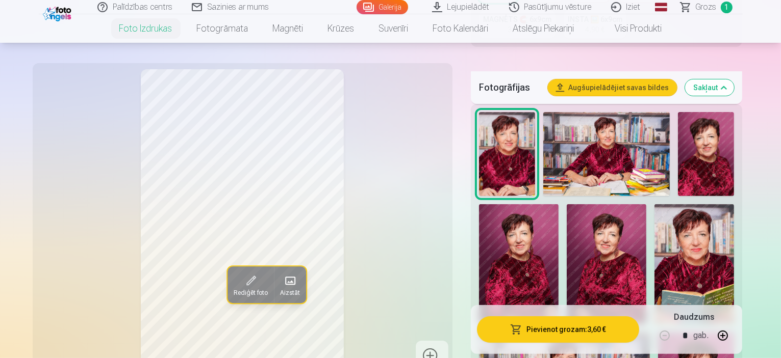
click at [516, 126] on img at bounding box center [507, 154] width 56 height 84
click at [519, 117] on img at bounding box center [507, 154] width 56 height 84
click at [507, 112] on img at bounding box center [507, 154] width 56 height 84
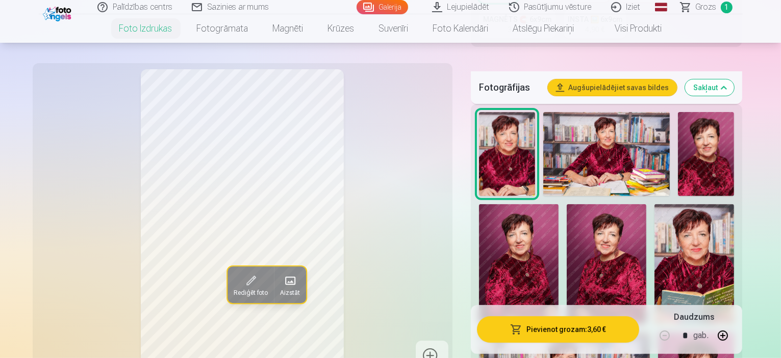
click at [690, 120] on img at bounding box center [706, 154] width 56 height 84
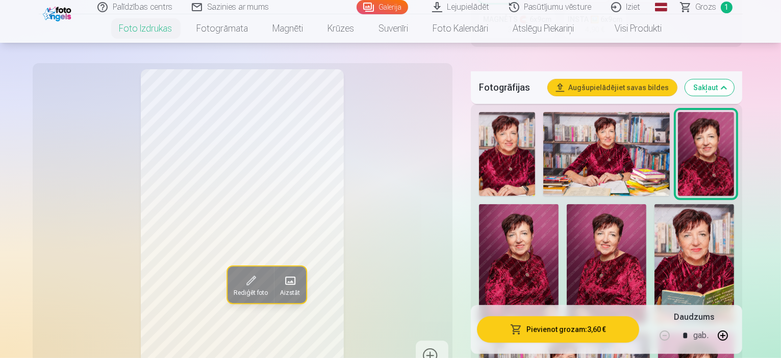
click at [654, 214] on img at bounding box center [694, 263] width 80 height 119
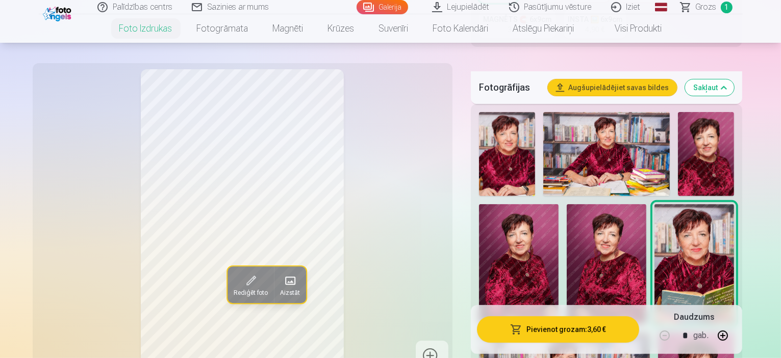
click at [607, 112] on img at bounding box center [606, 154] width 126 height 84
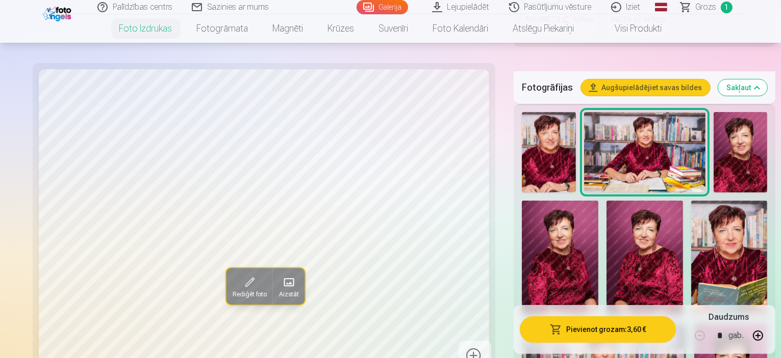
click at [522, 128] on img at bounding box center [549, 152] width 54 height 81
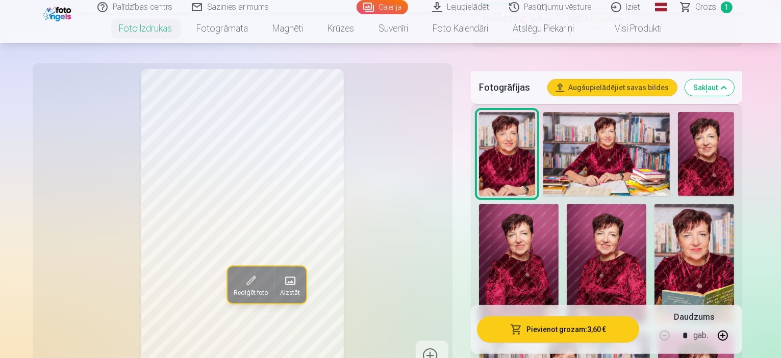
click at [508, 137] on img at bounding box center [507, 154] width 56 height 84
click at [654, 204] on img at bounding box center [694, 263] width 80 height 119
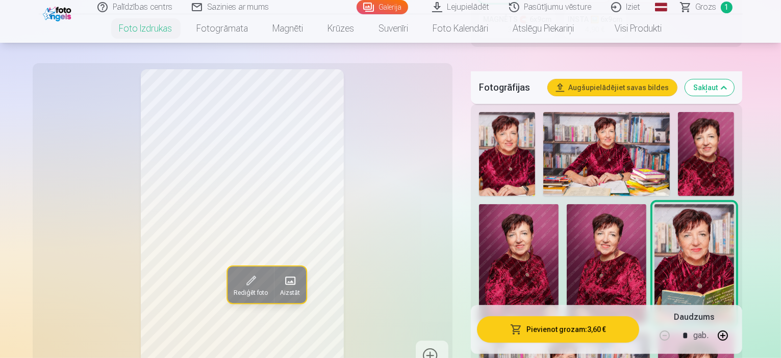
click at [691, 132] on img at bounding box center [706, 154] width 56 height 84
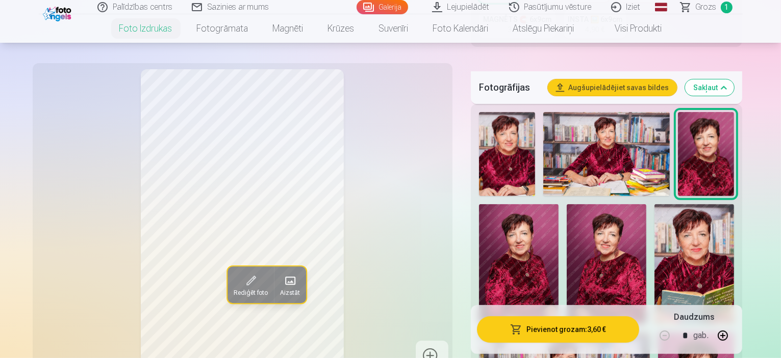
click at [509, 124] on img at bounding box center [507, 154] width 56 height 84
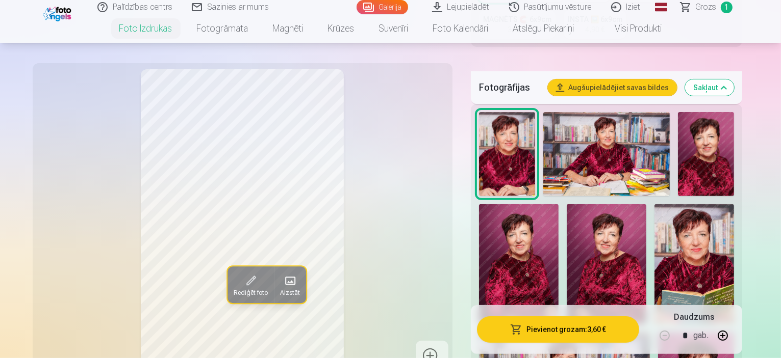
click at [510, 138] on img at bounding box center [507, 154] width 56 height 84
click at [509, 127] on img at bounding box center [507, 154] width 56 height 84
click at [567, 216] on img at bounding box center [607, 264] width 80 height 120
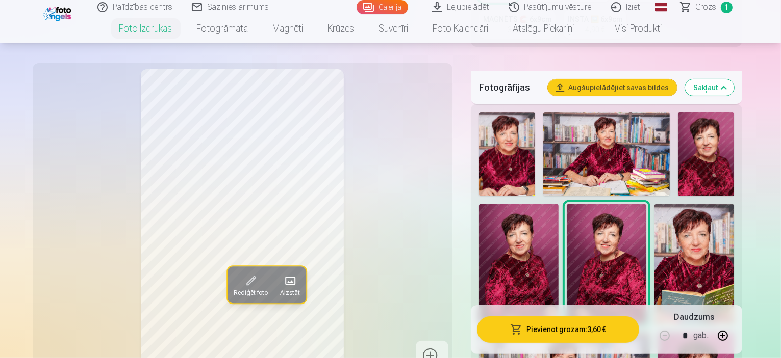
click at [685, 131] on img at bounding box center [706, 154] width 56 height 84
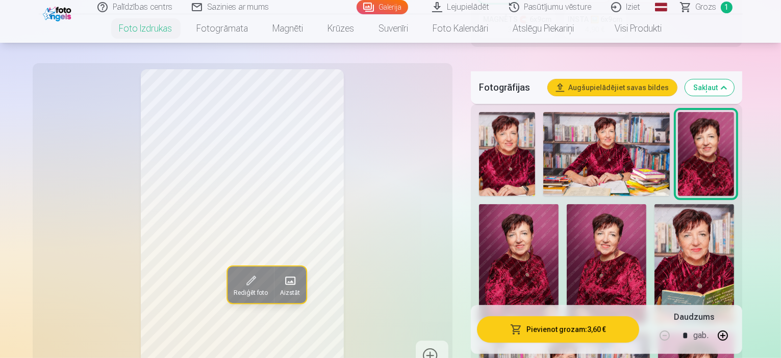
click at [558, 204] on img at bounding box center [519, 264] width 80 height 120
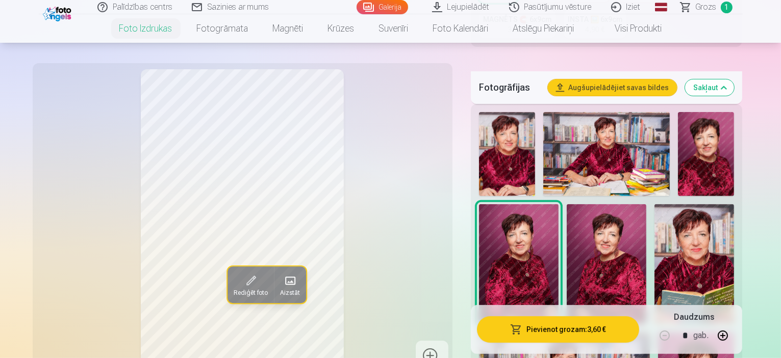
click at [708, 126] on img at bounding box center [706, 154] width 56 height 84
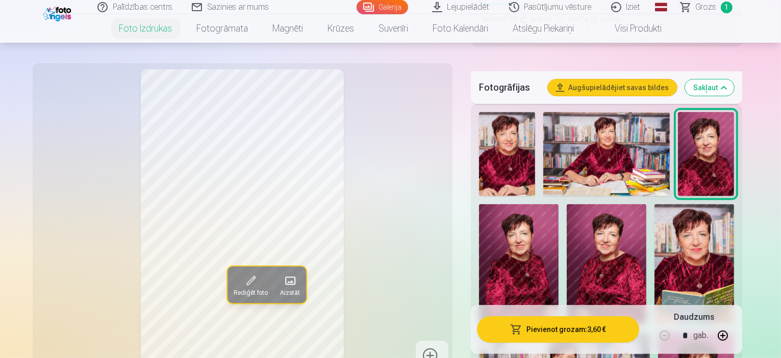
click at [558, 204] on img at bounding box center [519, 264] width 80 height 120
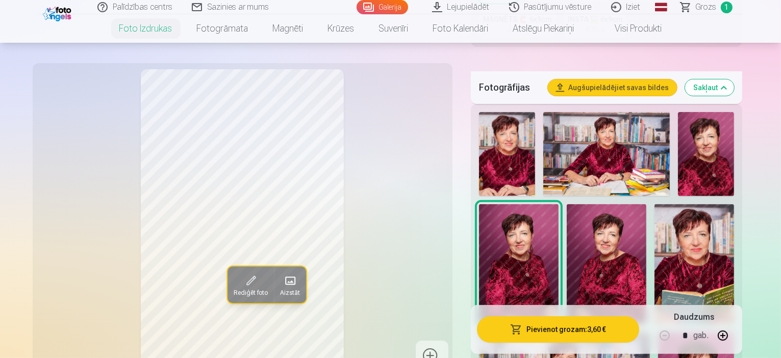
click at [706, 133] on img at bounding box center [706, 154] width 56 height 84
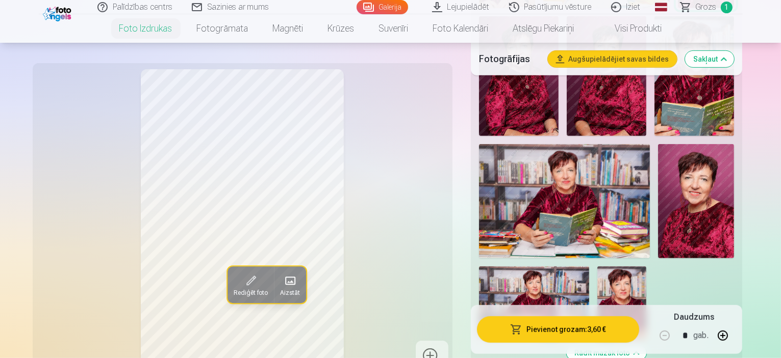
scroll to position [510, 0]
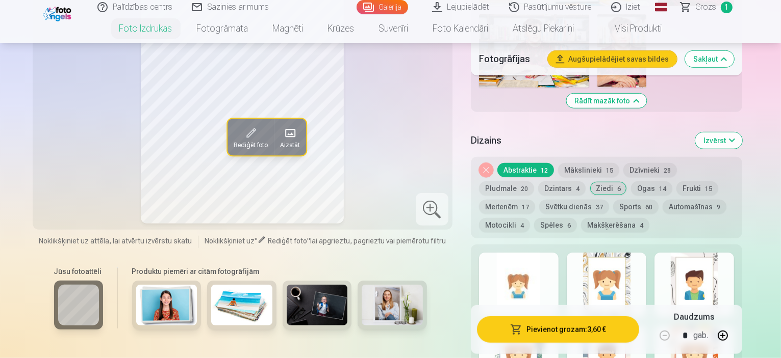
scroll to position [765, 0]
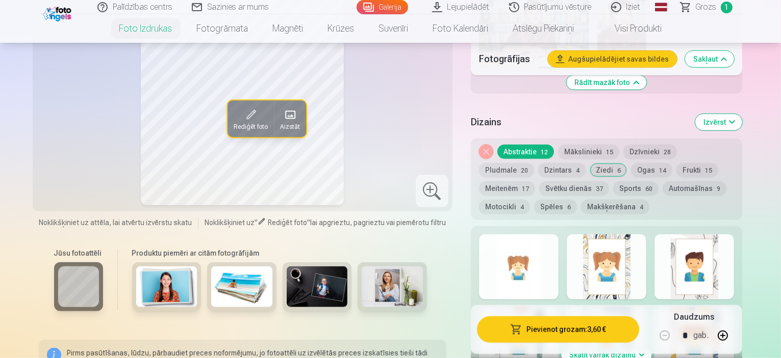
click at [638, 348] on button "Skatīt vairāk dizainu" at bounding box center [606, 355] width 91 height 14
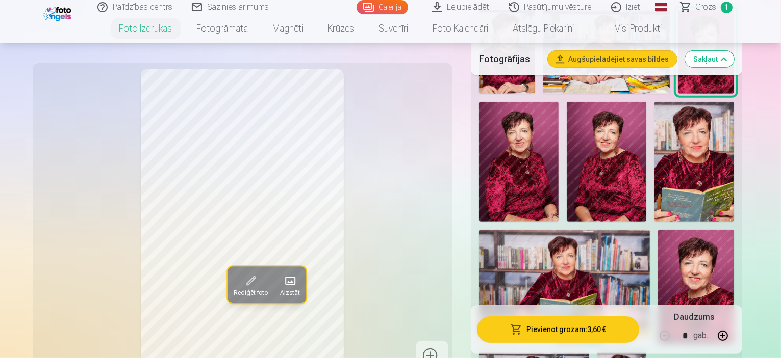
scroll to position [408, 0]
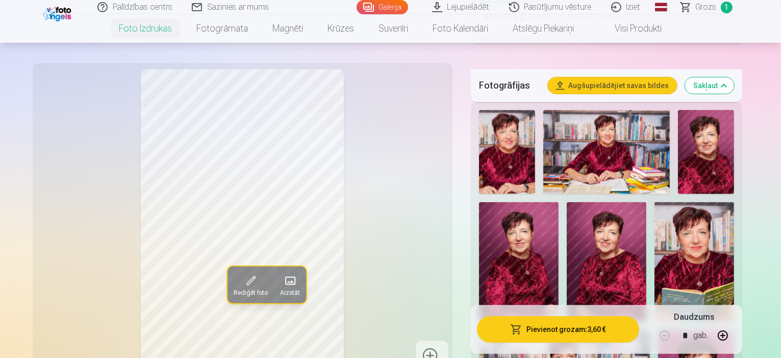
scroll to position [306, 0]
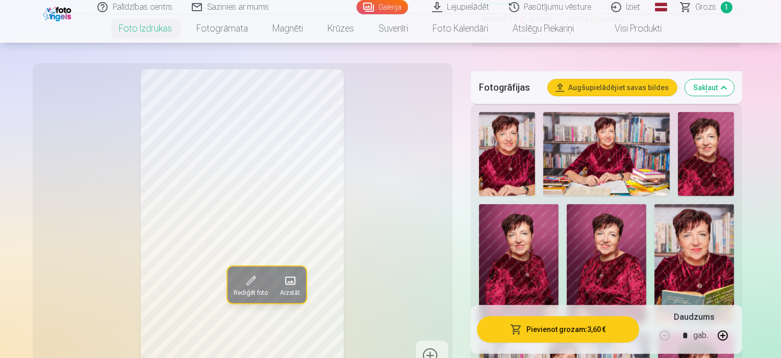
click at [558, 204] on img at bounding box center [519, 264] width 80 height 120
click at [701, 129] on img at bounding box center [706, 154] width 56 height 84
click at [686, 130] on img at bounding box center [706, 154] width 56 height 84
click at [536, 127] on div at bounding box center [607, 320] width 264 height 424
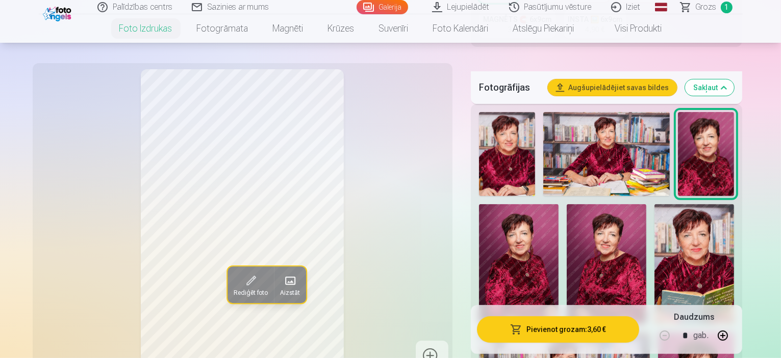
click at [523, 125] on img at bounding box center [507, 154] width 56 height 84
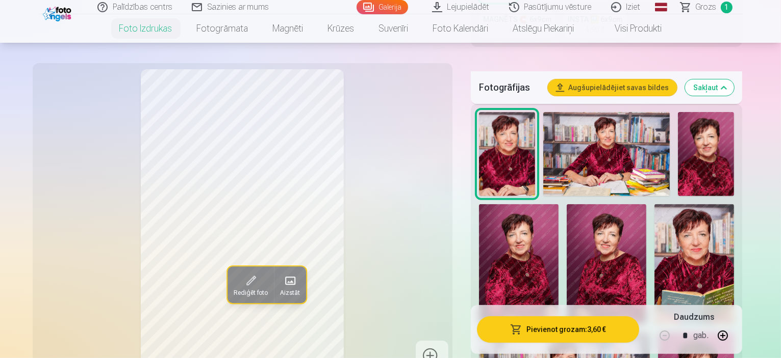
click at [505, 128] on img at bounding box center [507, 154] width 56 height 84
click at [689, 128] on img at bounding box center [706, 154] width 56 height 84
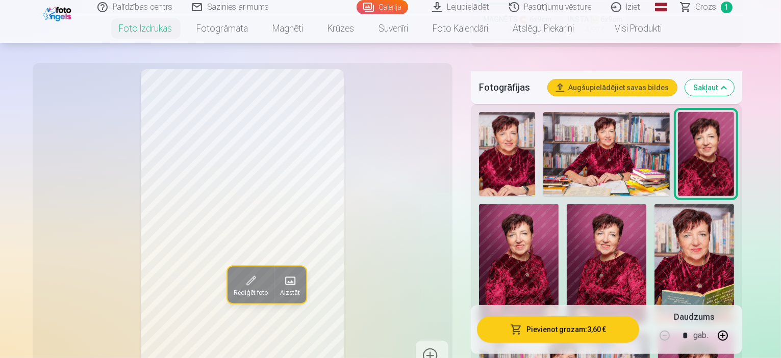
click at [700, 118] on img at bounding box center [706, 154] width 56 height 84
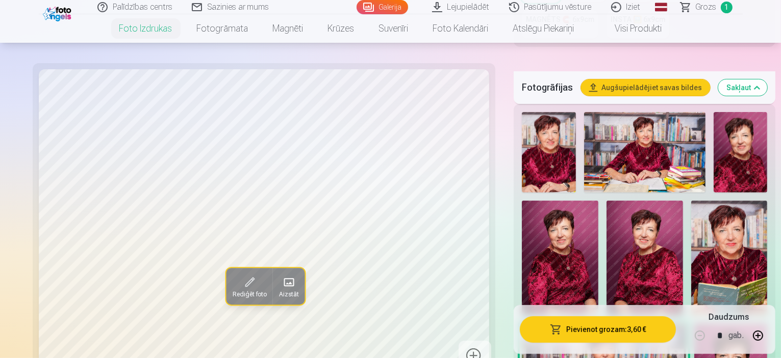
click at [601, 132] on img at bounding box center [644, 152] width 121 height 81
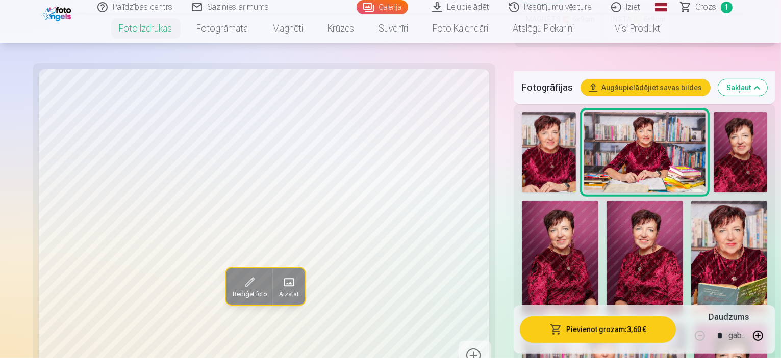
click at [606, 207] on img at bounding box center [644, 258] width 76 height 115
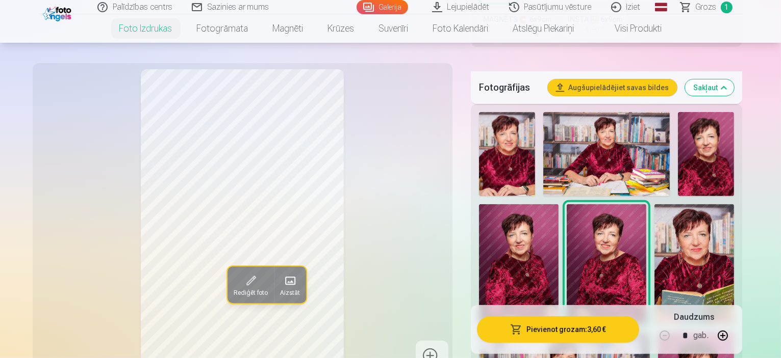
click at [558, 204] on img at bounding box center [519, 264] width 80 height 120
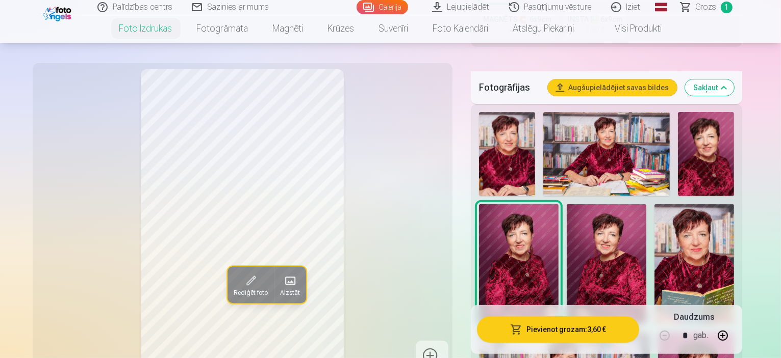
click at [694, 136] on img at bounding box center [706, 154] width 56 height 84
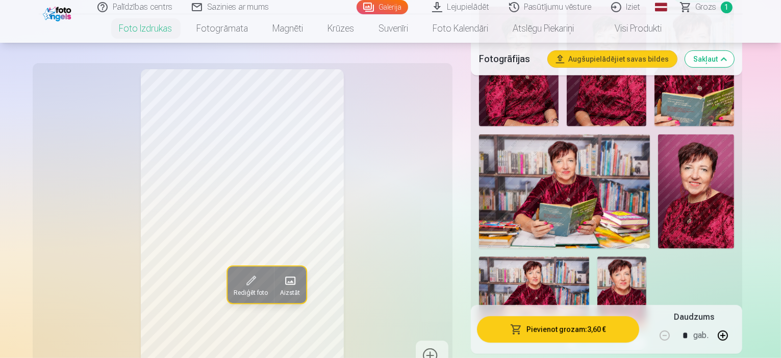
scroll to position [510, 0]
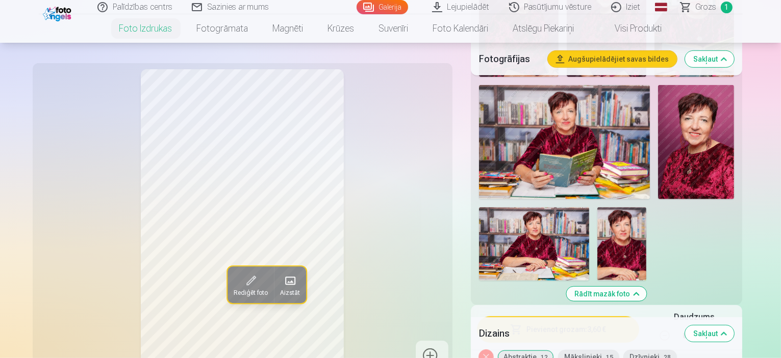
scroll to position [714, 0]
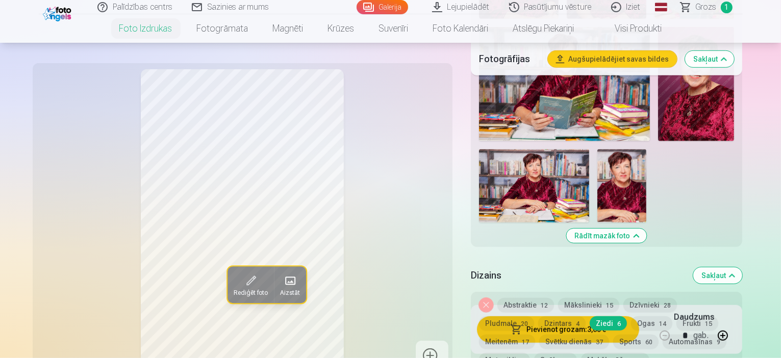
scroll to position [612, 0]
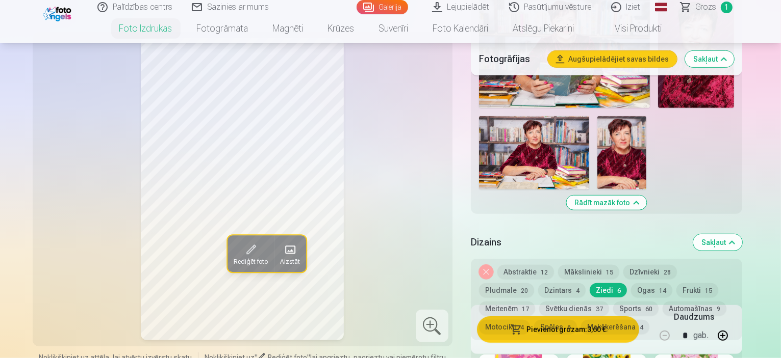
scroll to position [663, 0]
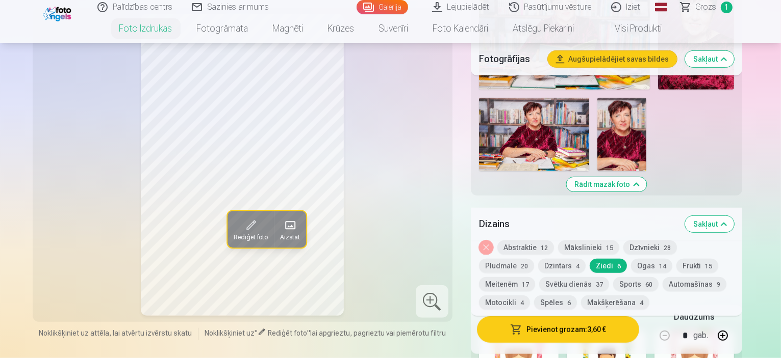
click at [631, 330] on div at bounding box center [607, 362] width 80 height 65
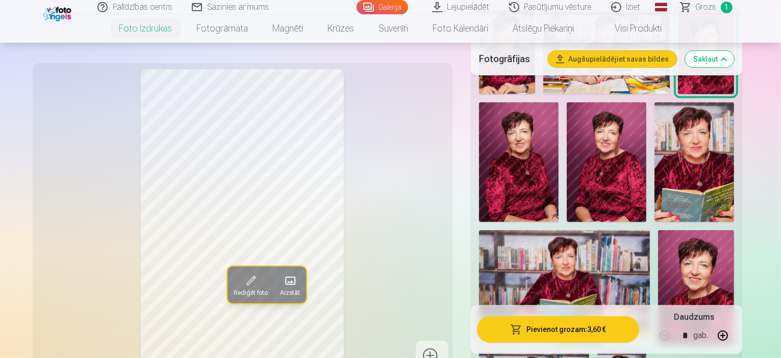
scroll to position [510, 0]
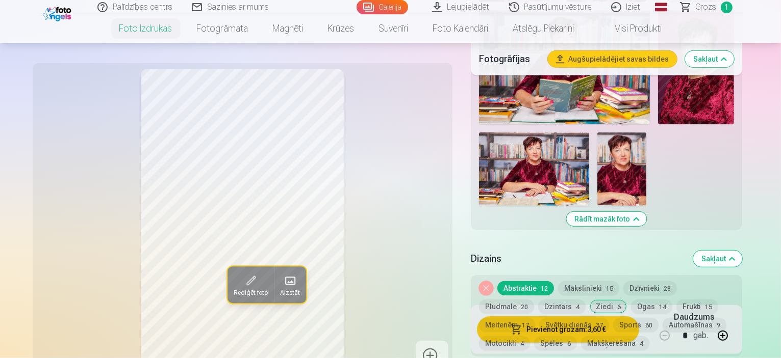
scroll to position [663, 0]
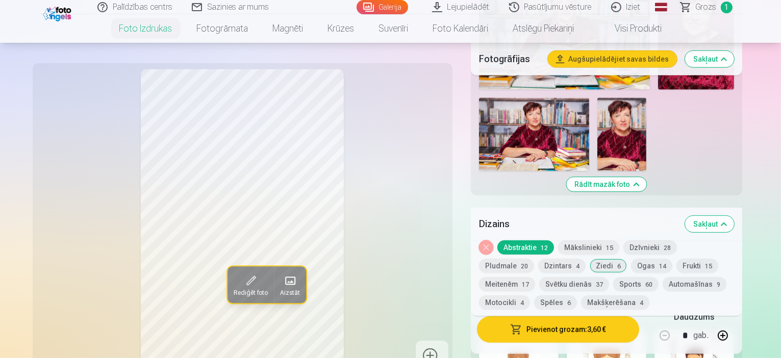
click at [536, 330] on div at bounding box center [519, 362] width 80 height 65
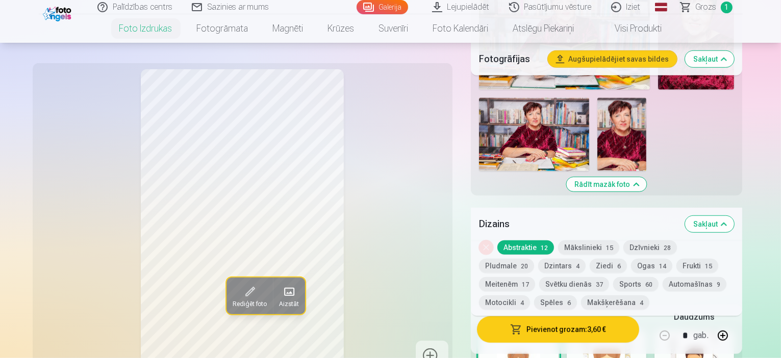
scroll to position [714, 0]
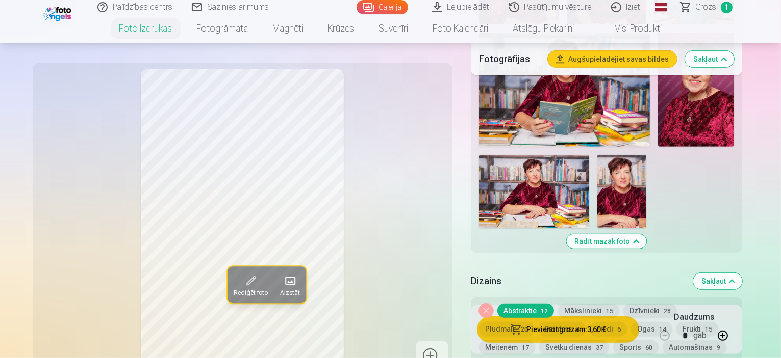
scroll to position [612, 0]
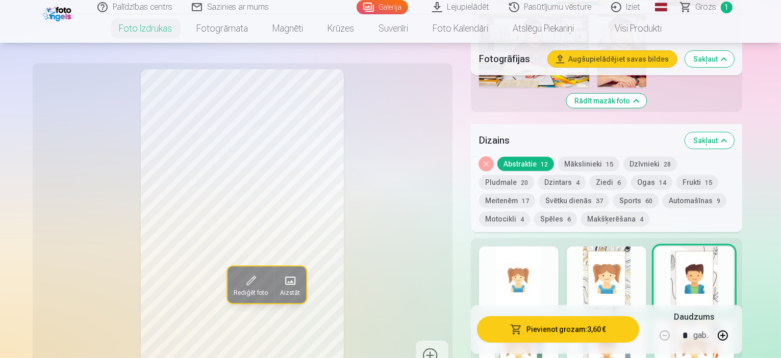
scroll to position [765, 0]
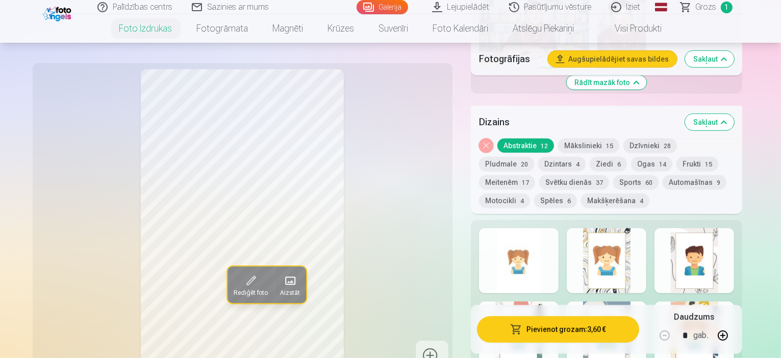
click at [566, 328] on button "Pievienot grozam : 3,60 €" at bounding box center [558, 330] width 163 height 27
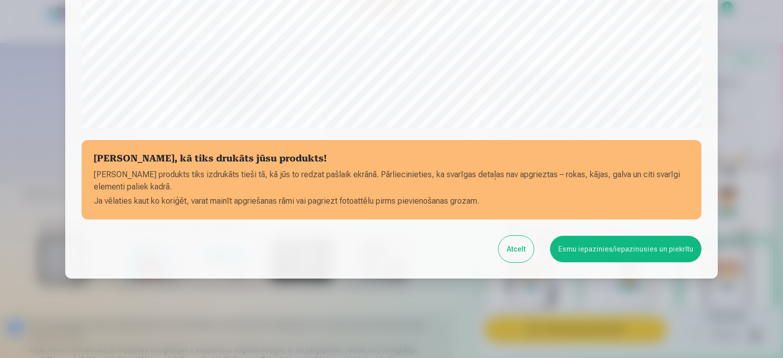
scroll to position [375, 0]
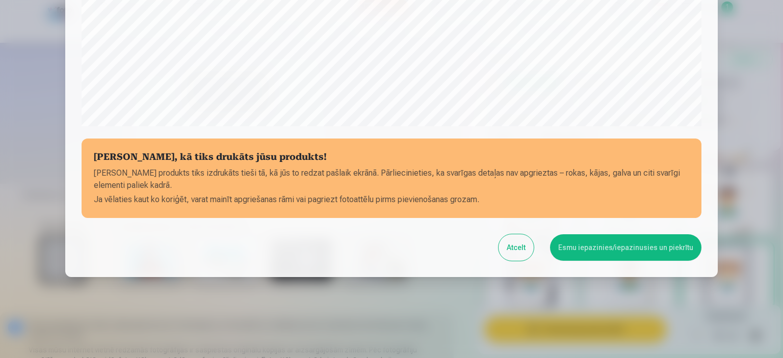
click at [615, 249] on button "Esmu iepazinies/iepazinusies un piekrītu" at bounding box center [625, 248] width 151 height 27
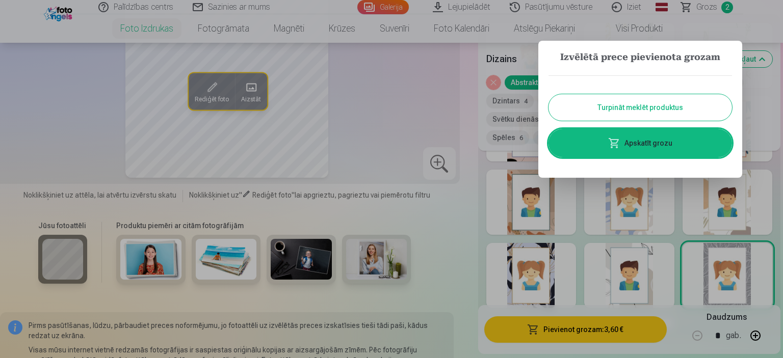
click at [632, 142] on link "Apskatīt grozu" at bounding box center [641, 143] width 184 height 29
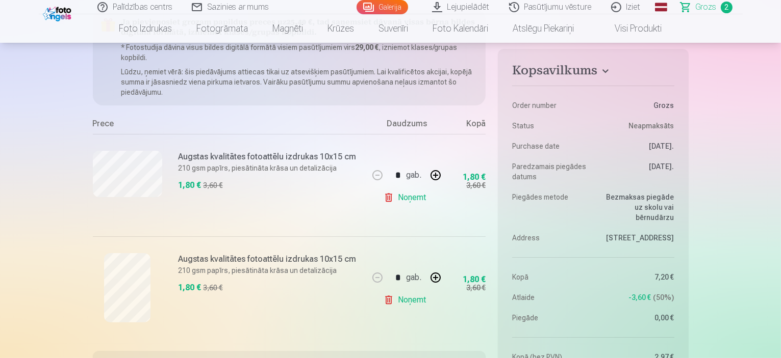
scroll to position [102, 0]
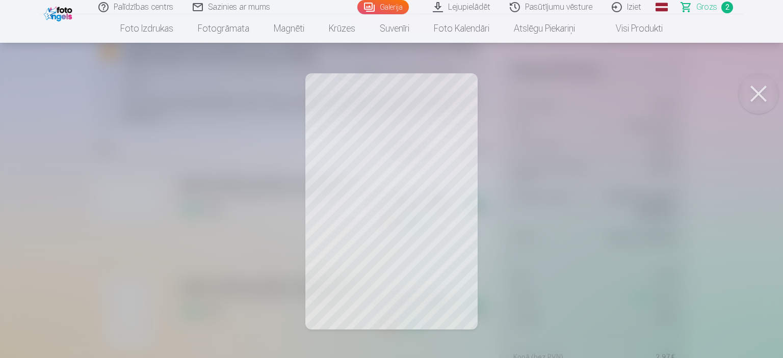
click at [761, 91] on button at bounding box center [758, 93] width 41 height 41
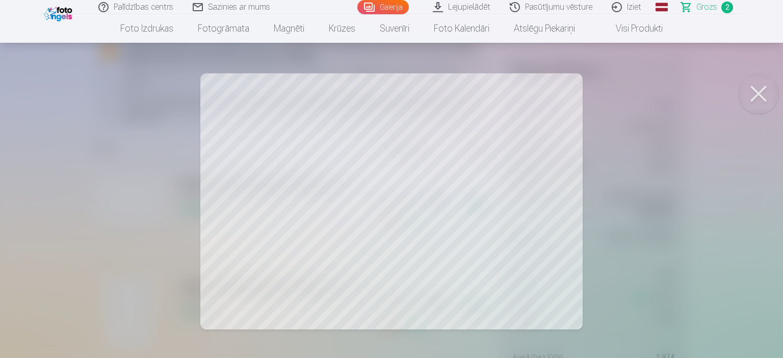
click at [765, 97] on button at bounding box center [758, 93] width 41 height 41
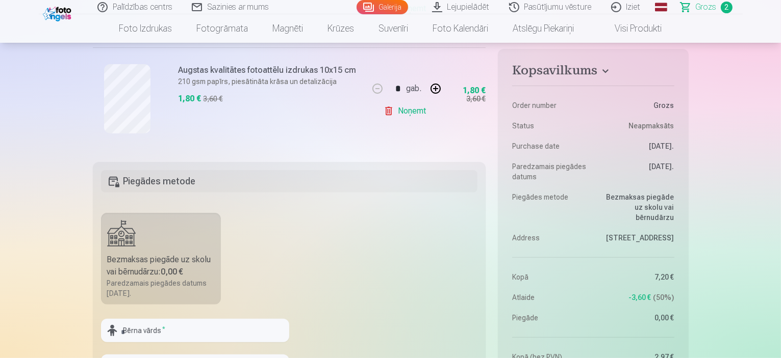
scroll to position [255, 0]
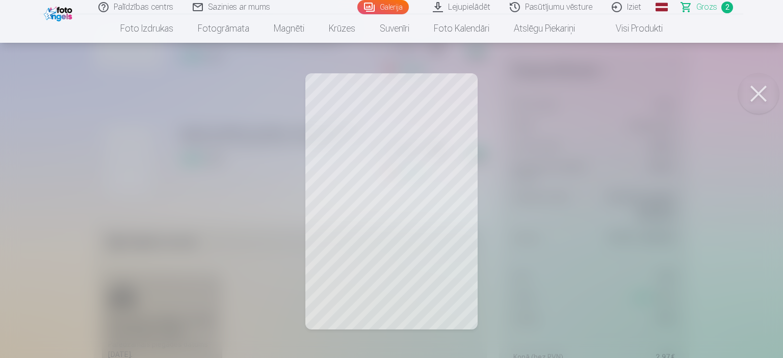
click at [761, 97] on button at bounding box center [758, 93] width 41 height 41
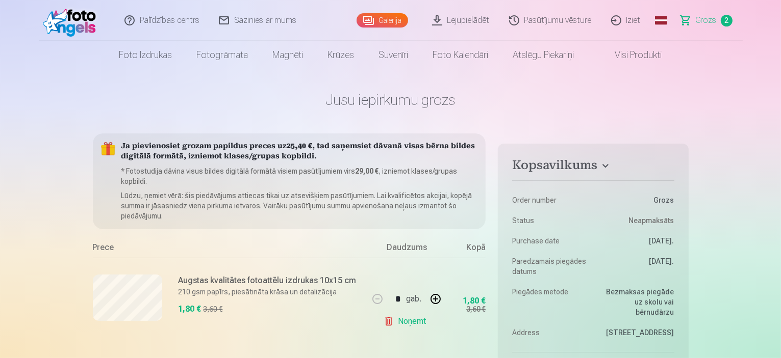
scroll to position [0, 0]
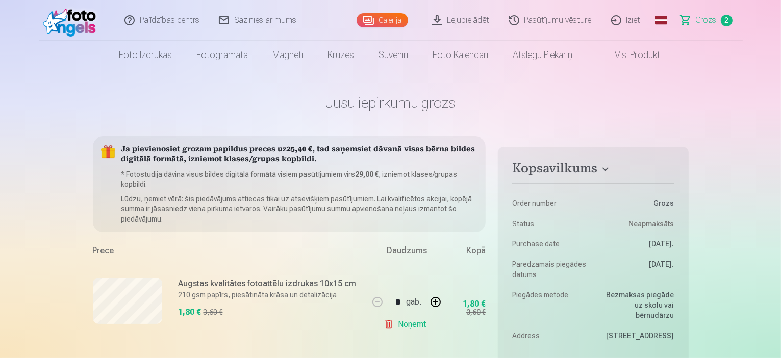
click at [394, 16] on link "Galerija" at bounding box center [382, 20] width 52 height 14
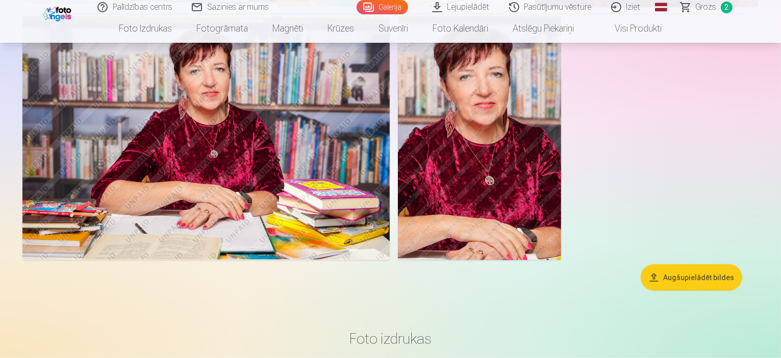
scroll to position [1173, 0]
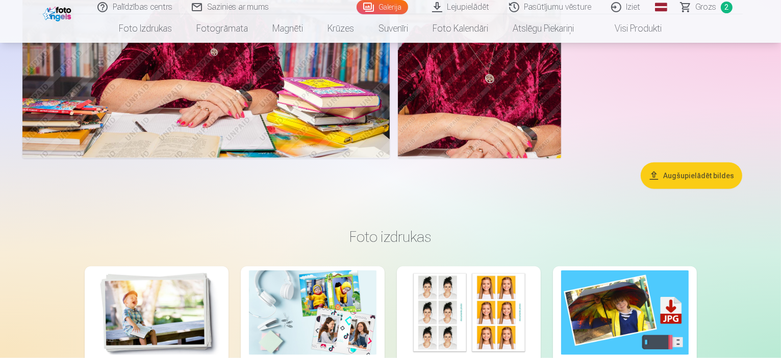
click at [716, 8] on link "Grozs 2" at bounding box center [706, 7] width 71 height 14
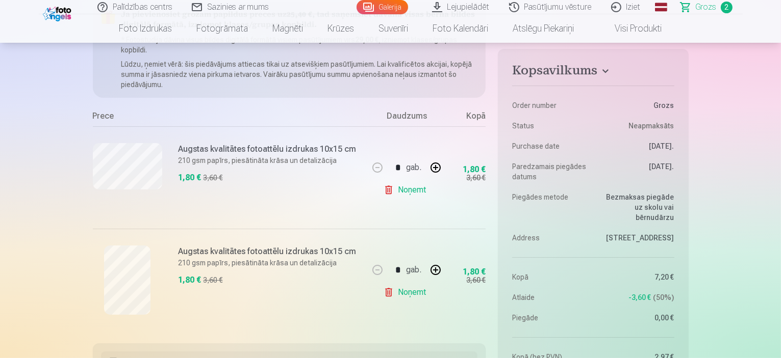
scroll to position [153, 0]
